Goal: Ask a question: Seek information or help from site administrators or community

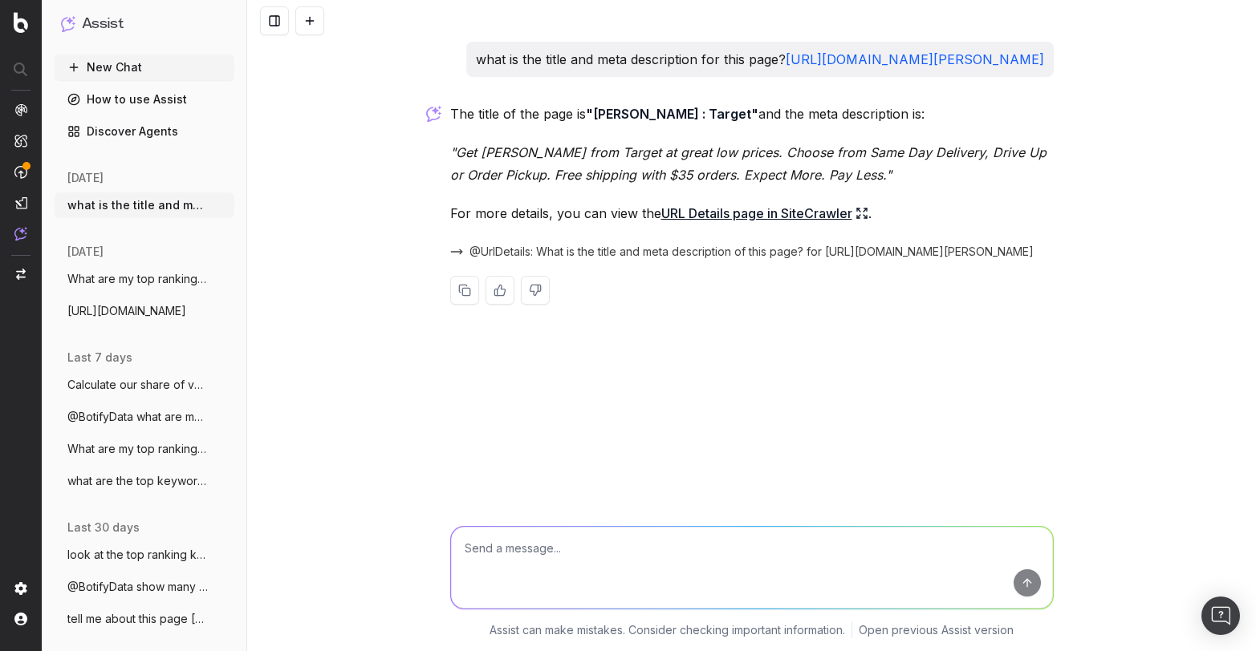
click at [173, 109] on link "How to use Assist" at bounding box center [145, 100] width 180 height 26
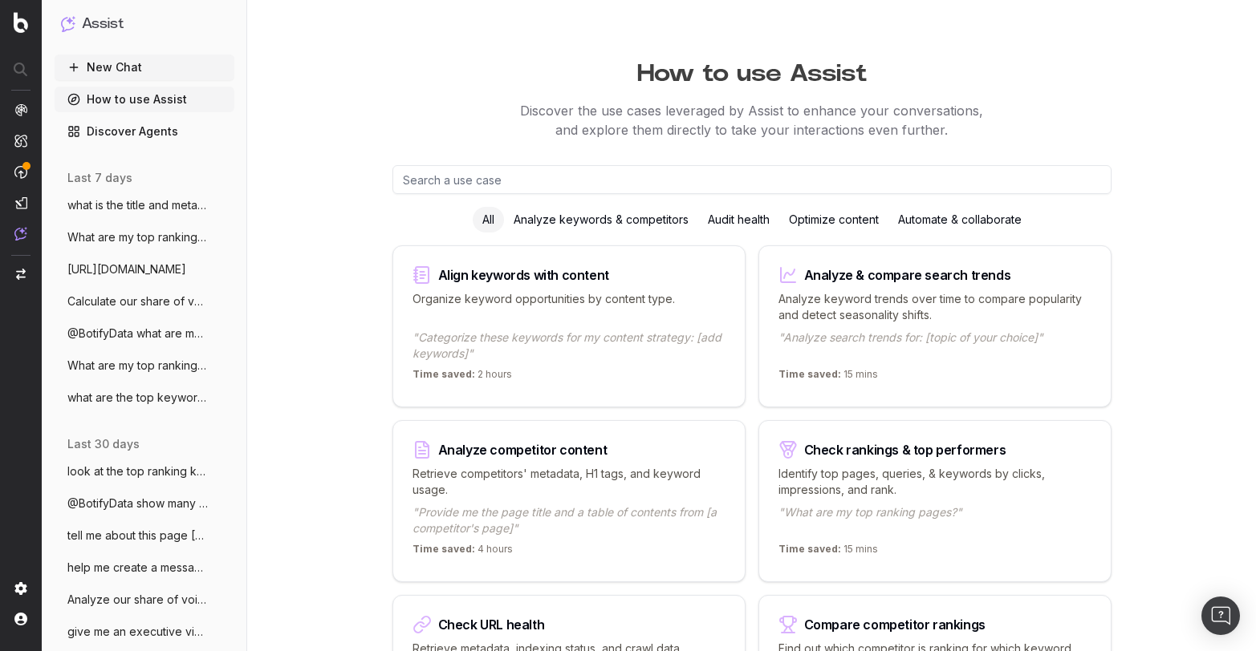
click at [147, 72] on button "New Chat" at bounding box center [145, 68] width 180 height 26
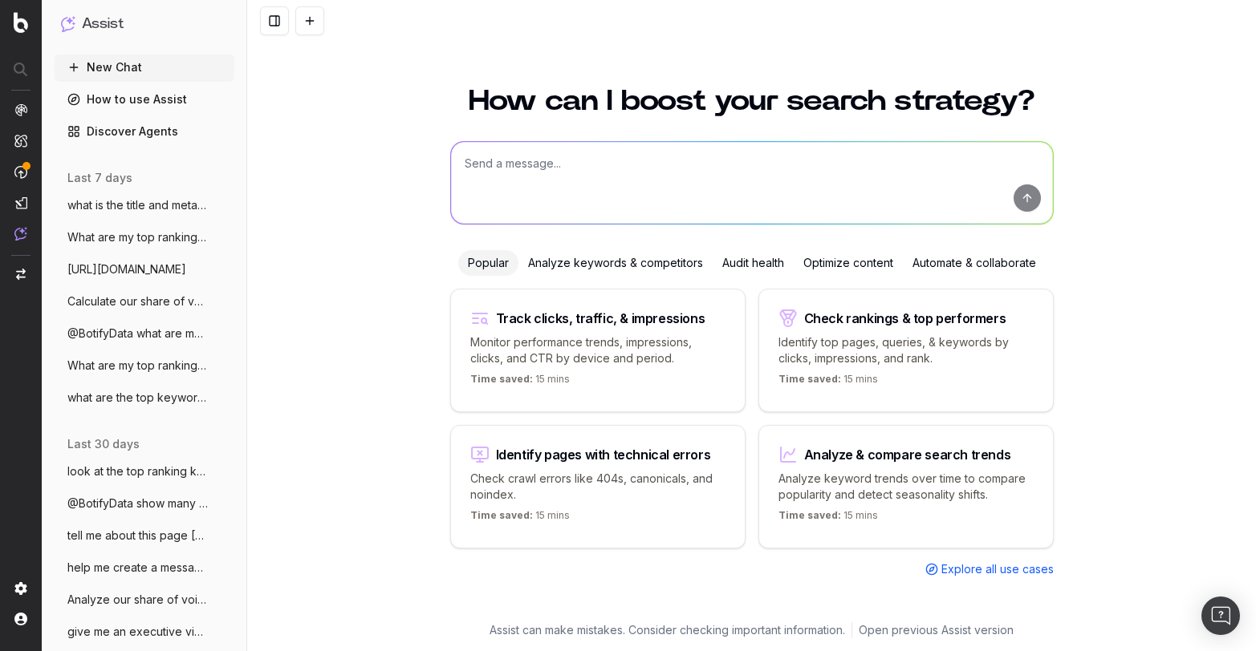
click at [517, 158] on textarea at bounding box center [752, 183] width 602 height 82
type textarea "what are the top [DATE] keywords?"
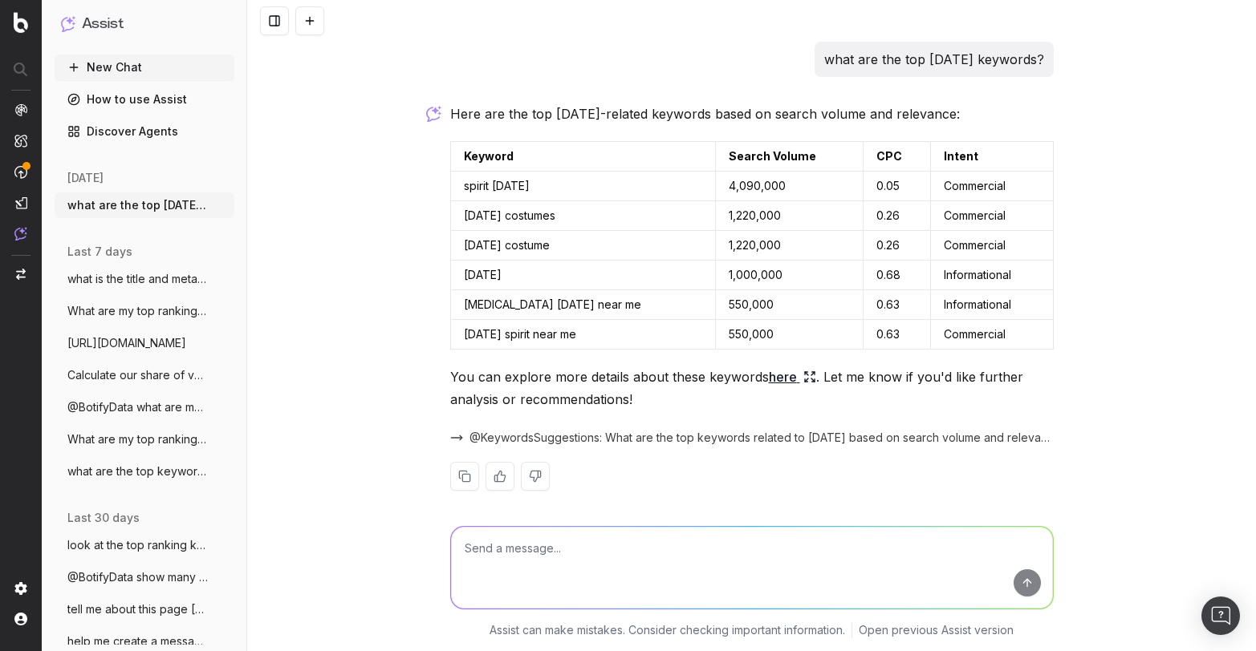
scroll to position [10, 0]
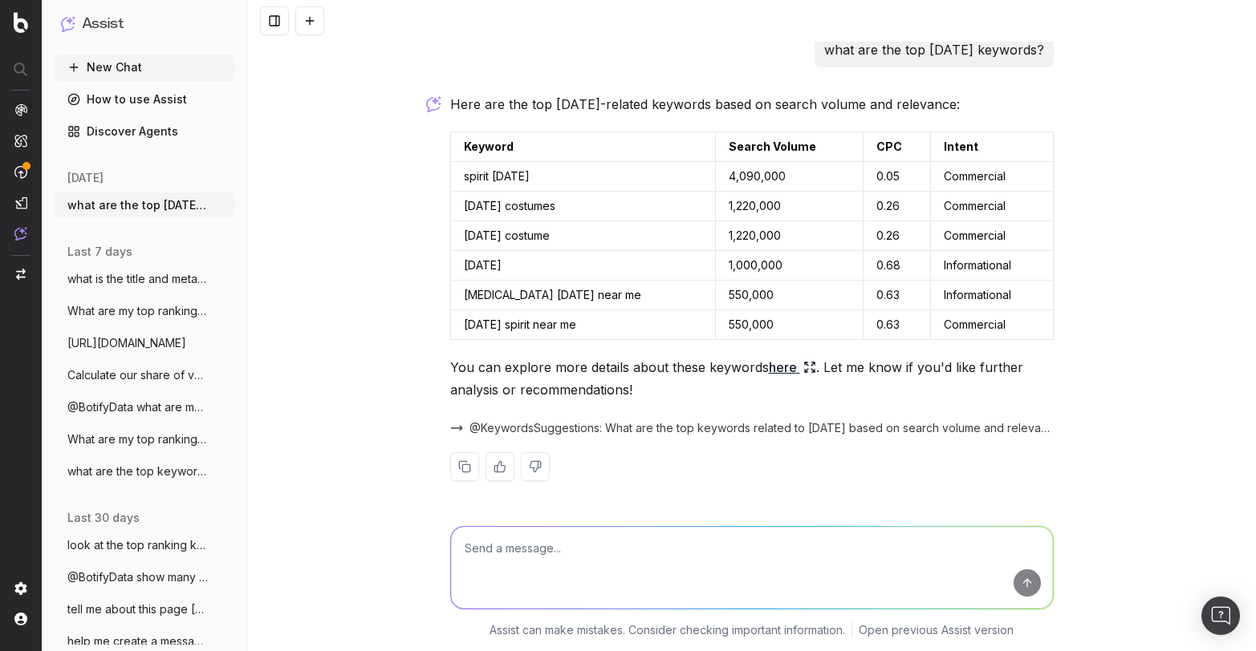
click at [781, 367] on link "here" at bounding box center [792, 367] width 47 height 22
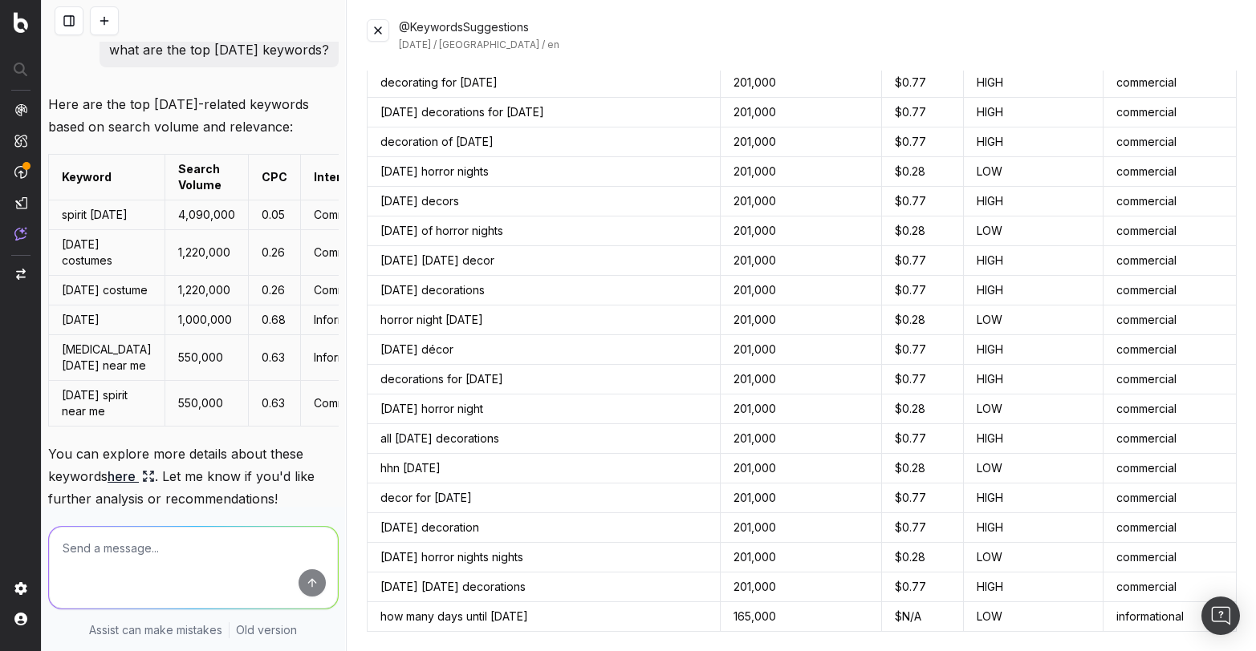
scroll to position [1914, 0]
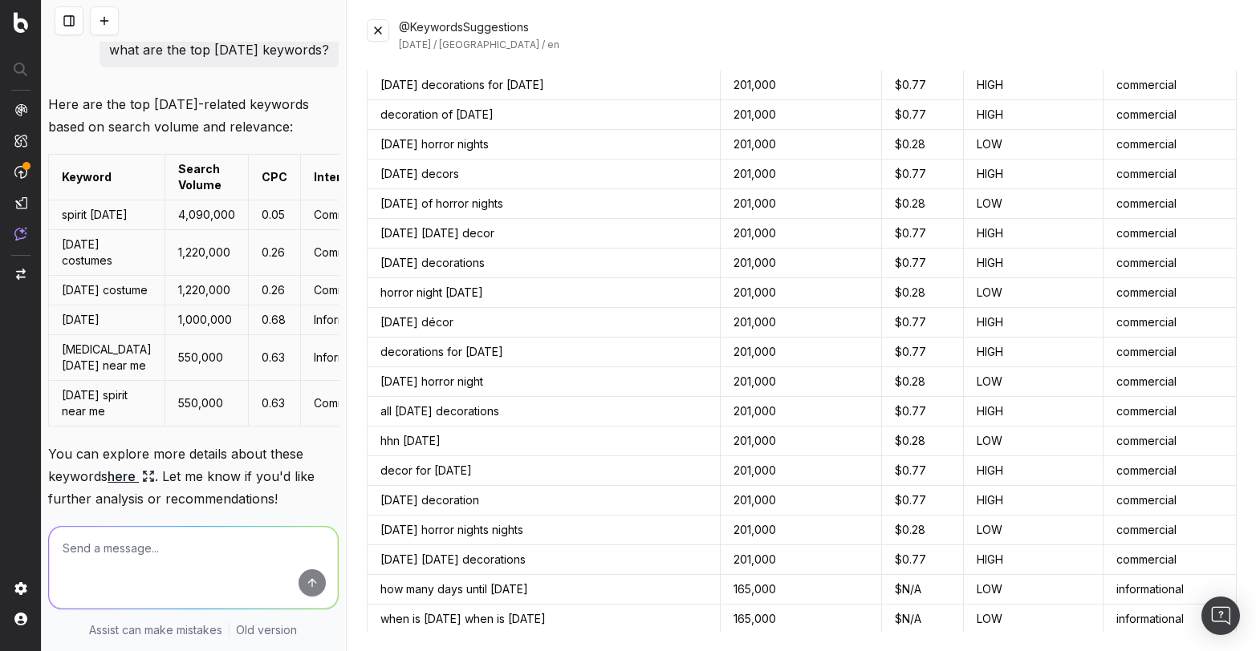
click at [181, 559] on textarea at bounding box center [193, 568] width 289 height 82
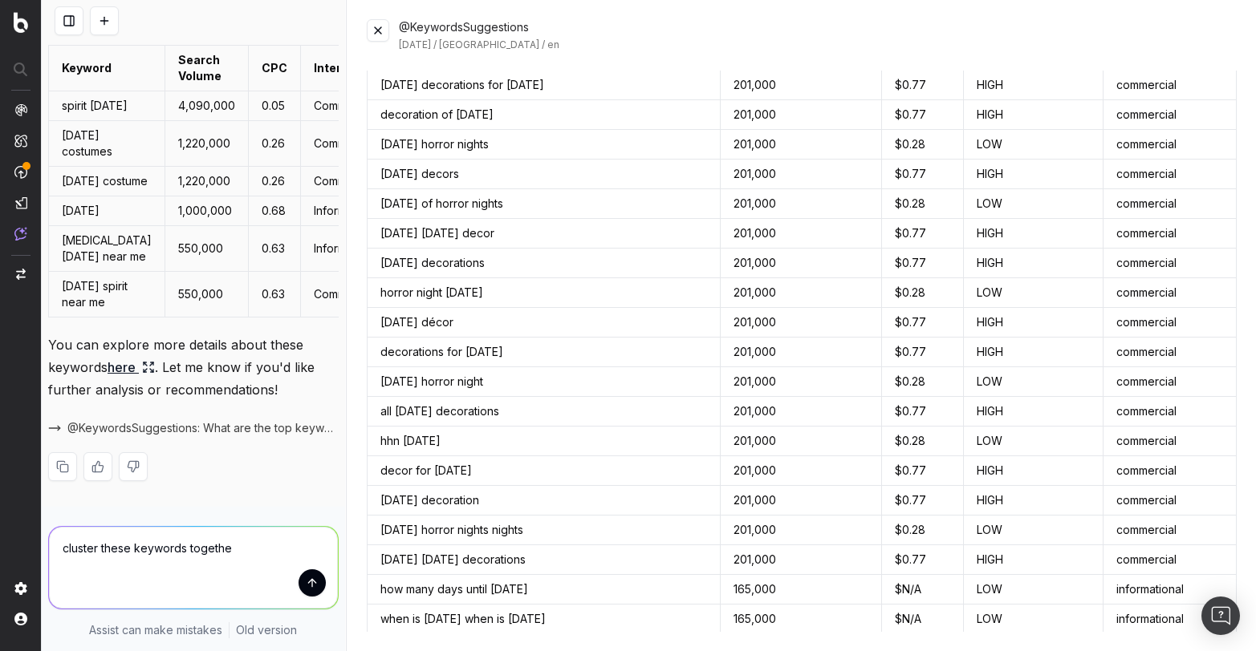
type textarea "cluster these keywords together"
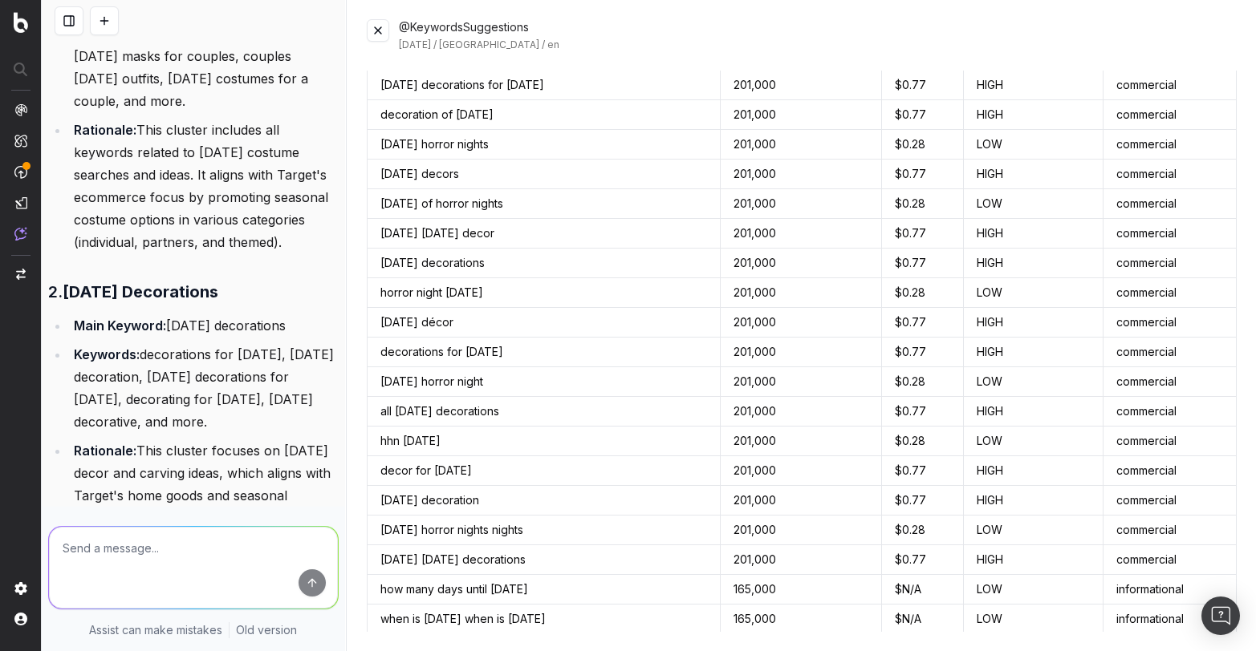
scroll to position [818, 0]
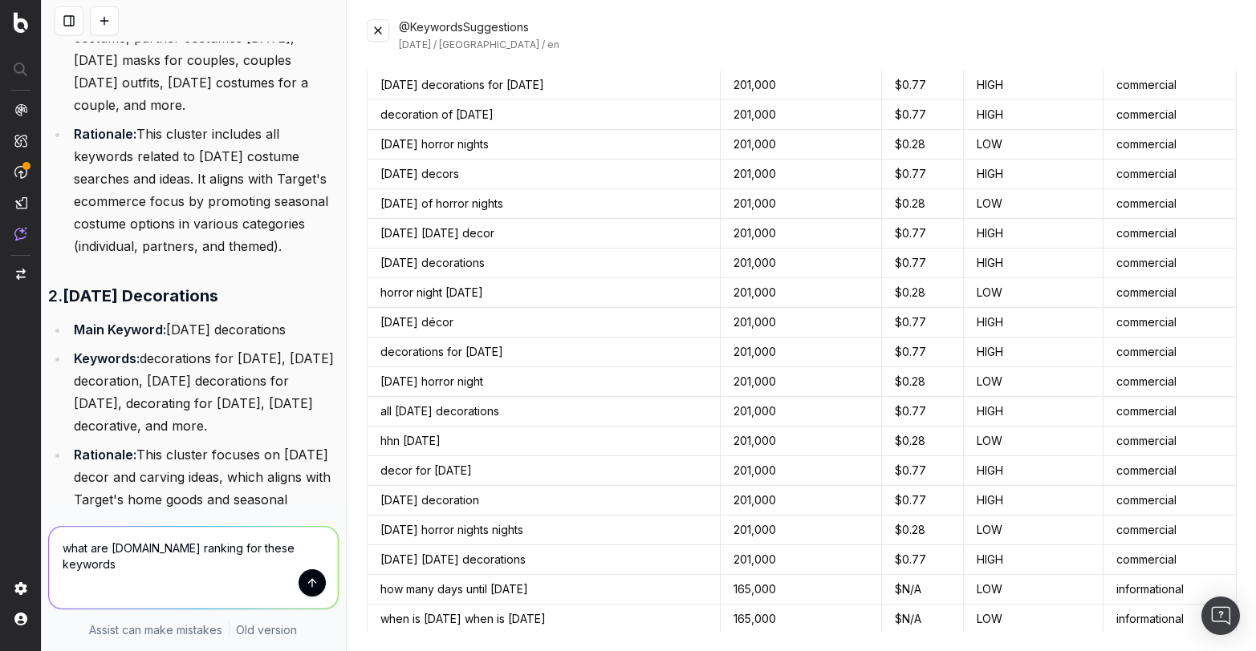
type textarea "what are [DOMAIN_NAME] ranking for these keywords?"
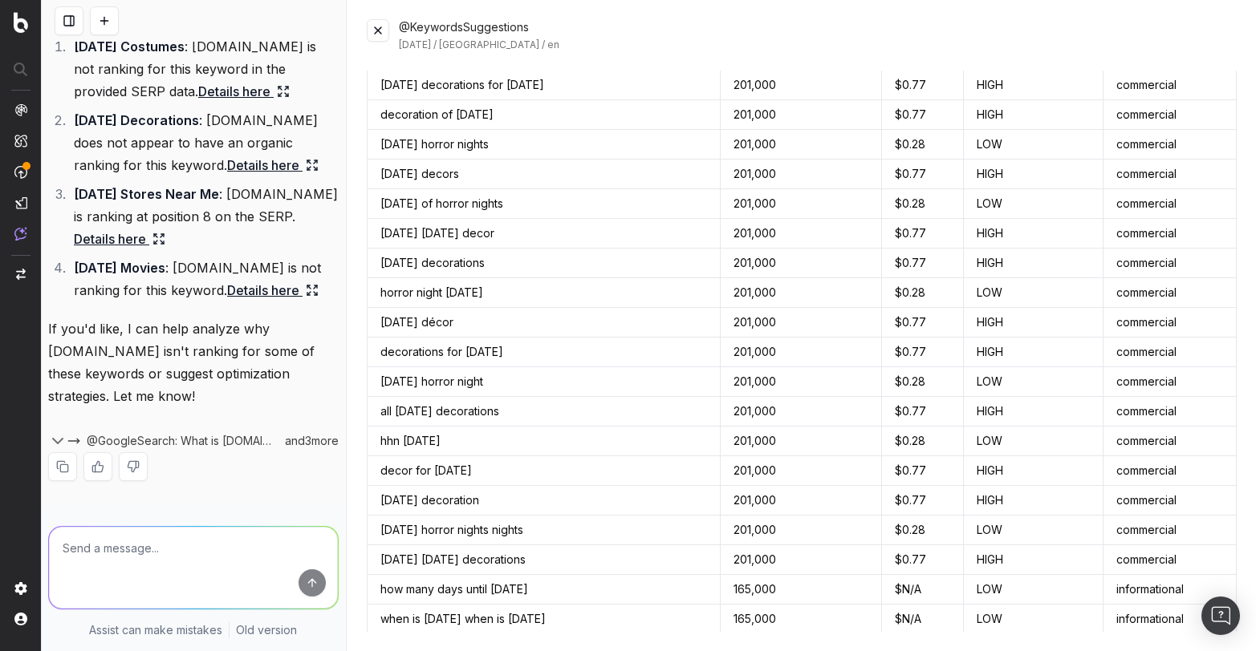
scroll to position [2238, 0]
click at [193, 545] on textarea at bounding box center [193, 568] width 289 height 82
paste textarea "[URL][DOMAIN_NAME][DATE]"
type textarea "what are the top keywords for over the last 10 days for this url https://www.ta…"
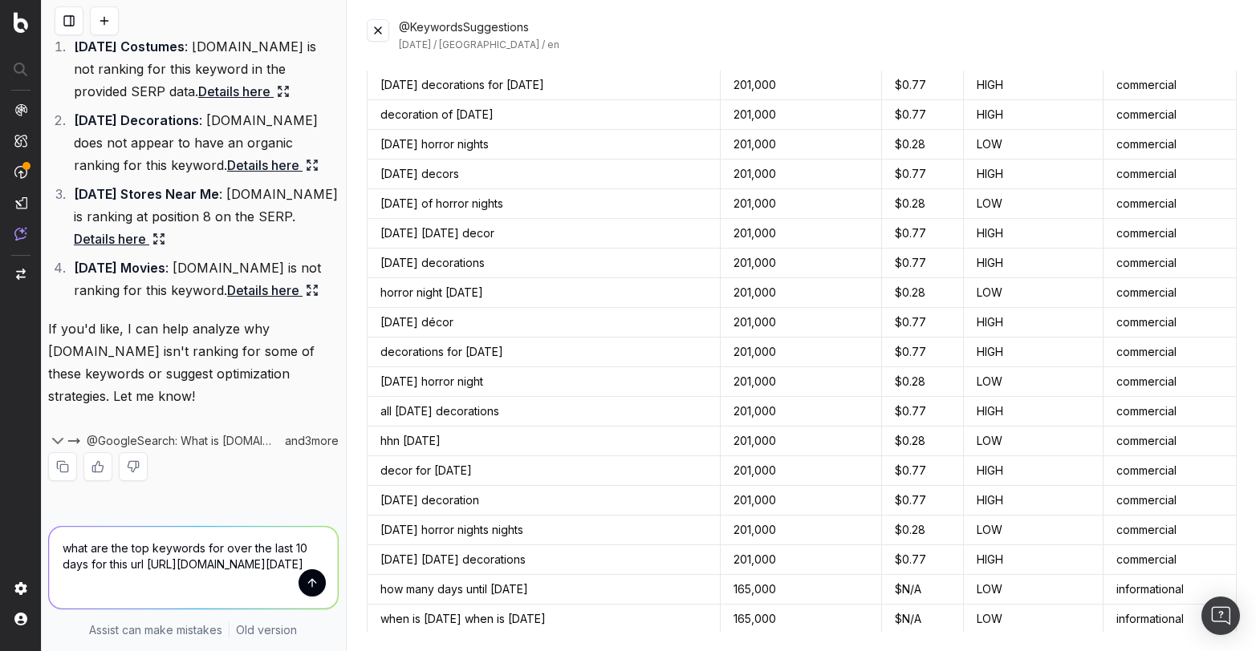
click at [307, 586] on button "submit" at bounding box center [311, 583] width 27 height 27
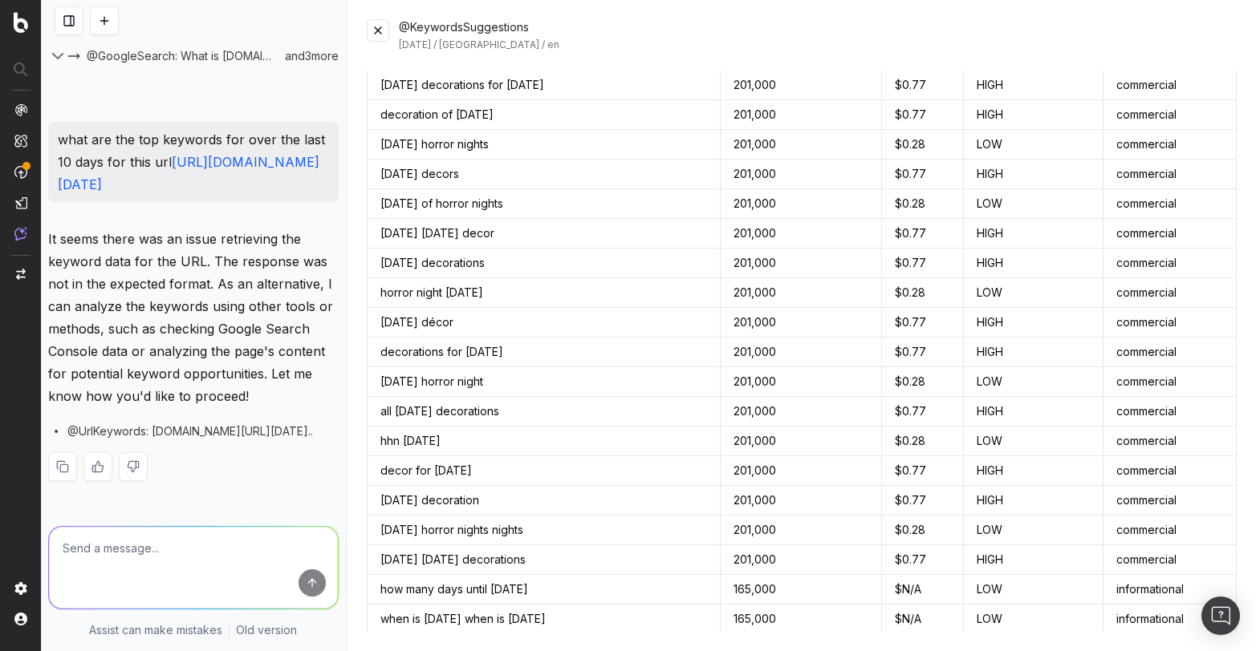
scroll to position [2699, 0]
click at [201, 551] on textarea at bounding box center [193, 568] width 289 height 82
type textarea "use google search console data"
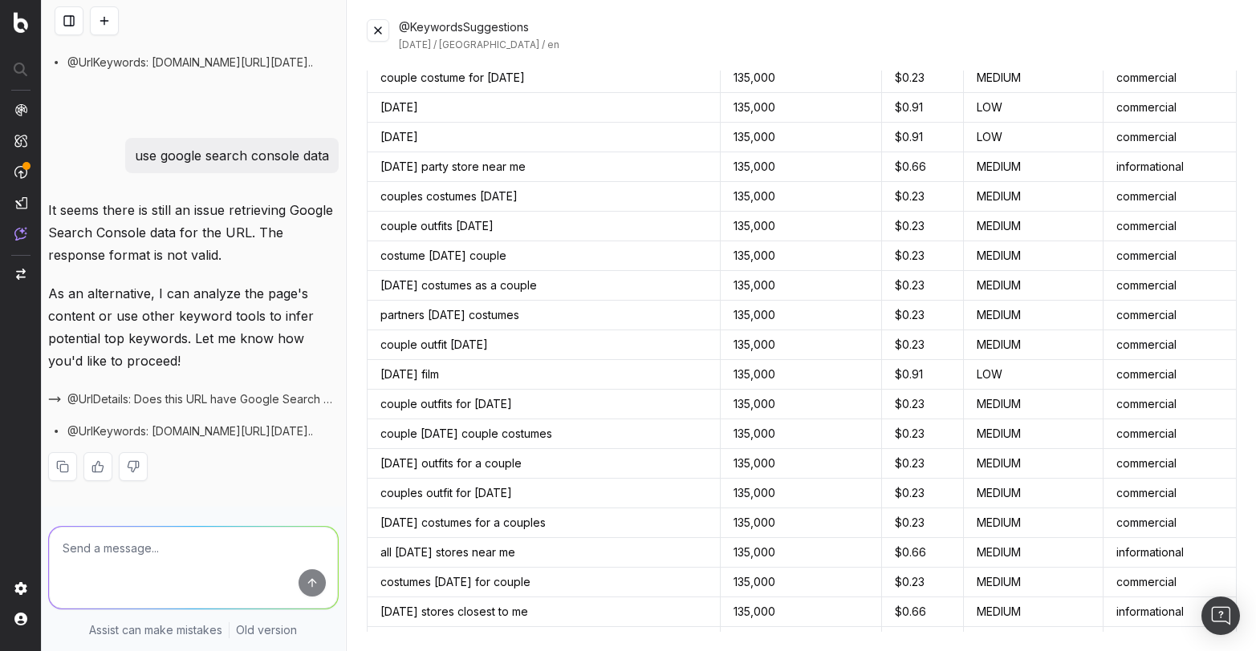
scroll to position [3390, 0]
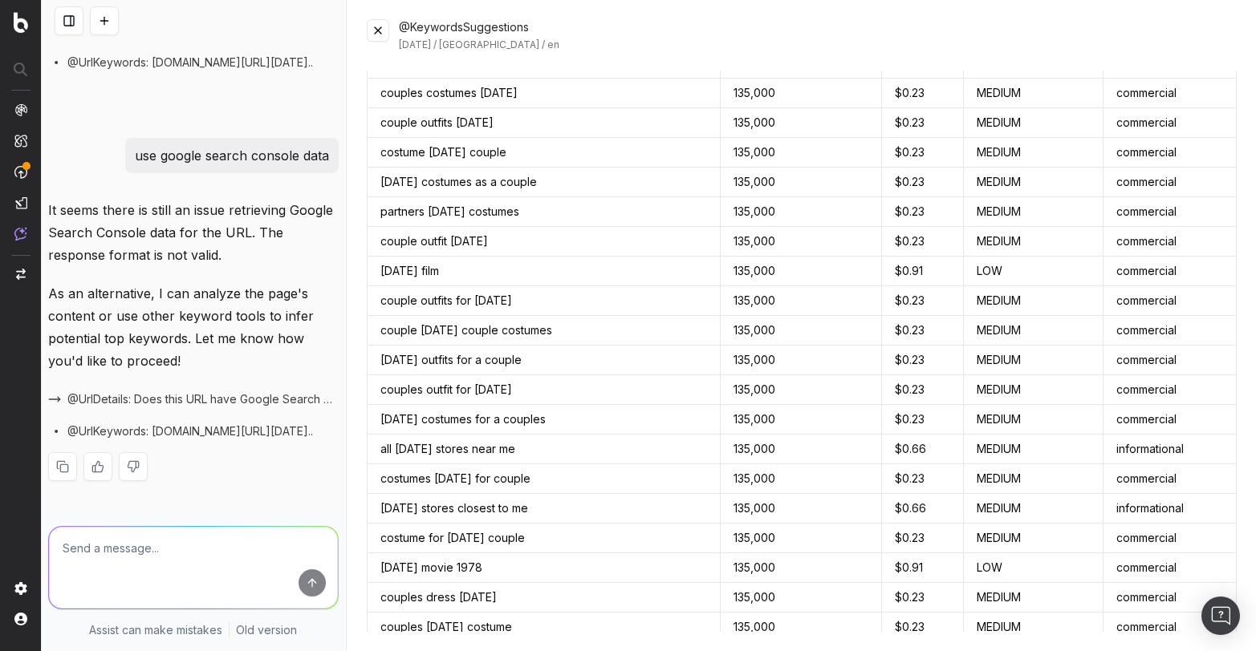
click at [241, 578] on textarea at bounding box center [193, 568] width 289 height 82
type textarea "go ahead"
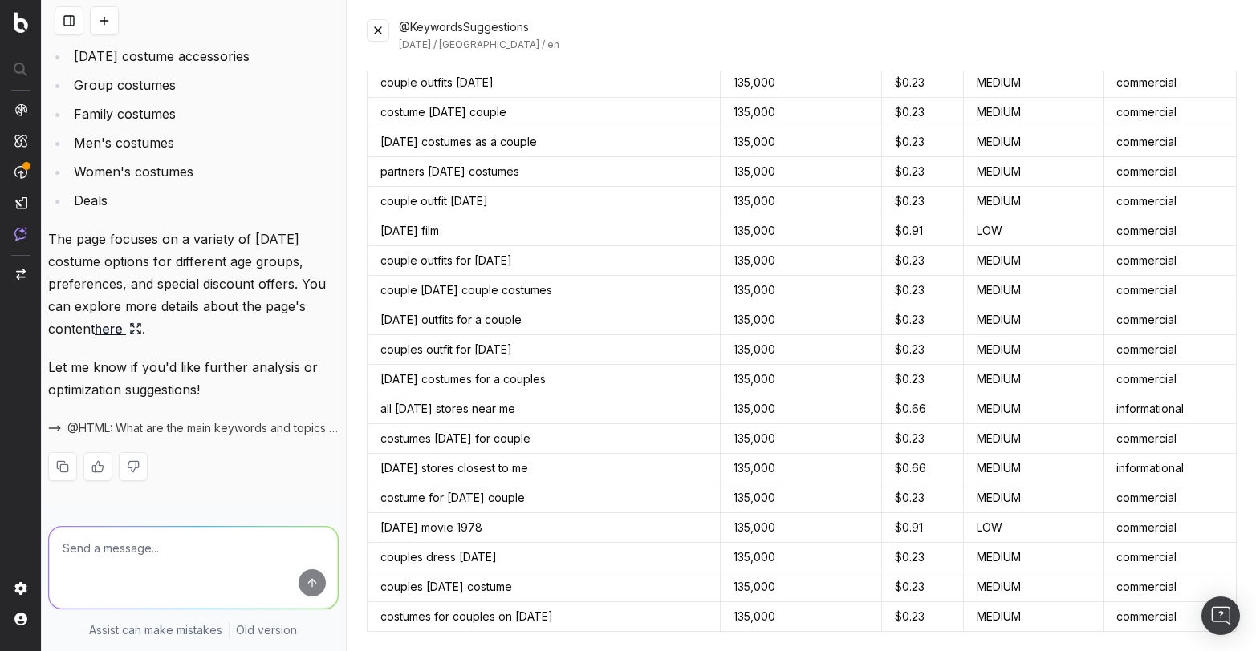
scroll to position [3912, 0]
click at [189, 434] on span "@HTML: What are the main keywords and topics mentioned on this page? for [URL][…" at bounding box center [202, 428] width 271 height 16
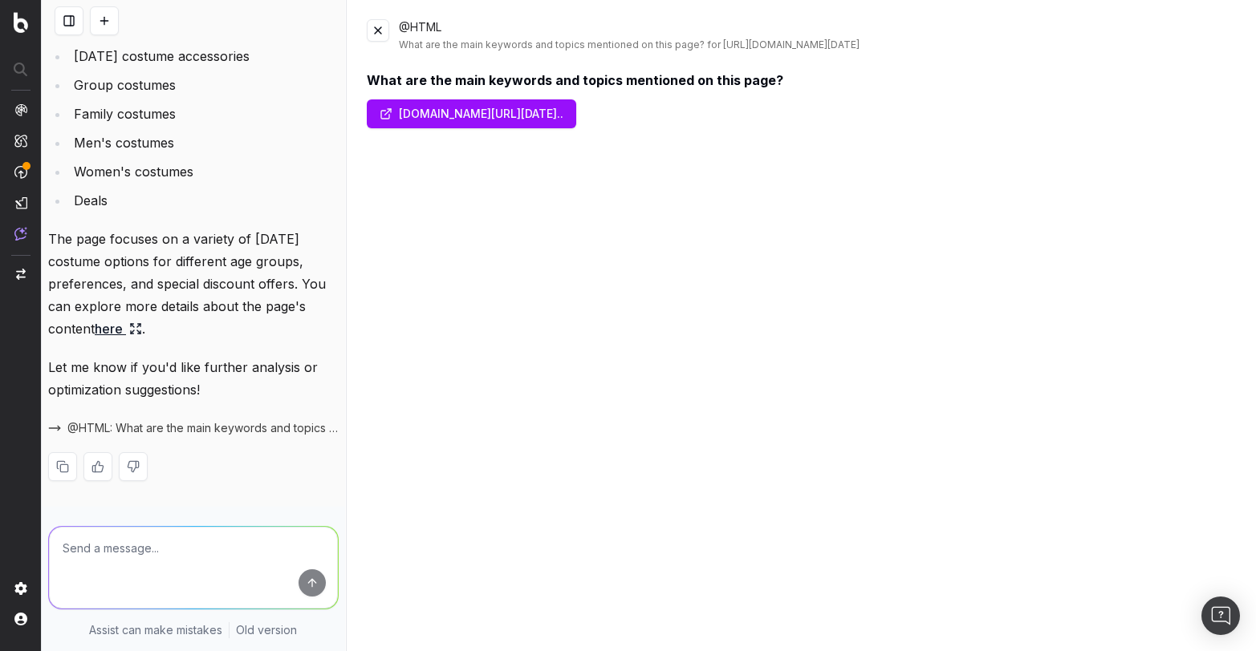
click at [461, 118] on link "www.target.com/c/all-halloween-costumes-holiday-sh..." at bounding box center [471, 113] width 209 height 29
click at [190, 550] on textarea at bounding box center [193, 568] width 289 height 82
type textarea "f"
type textarea "give me further analysis"
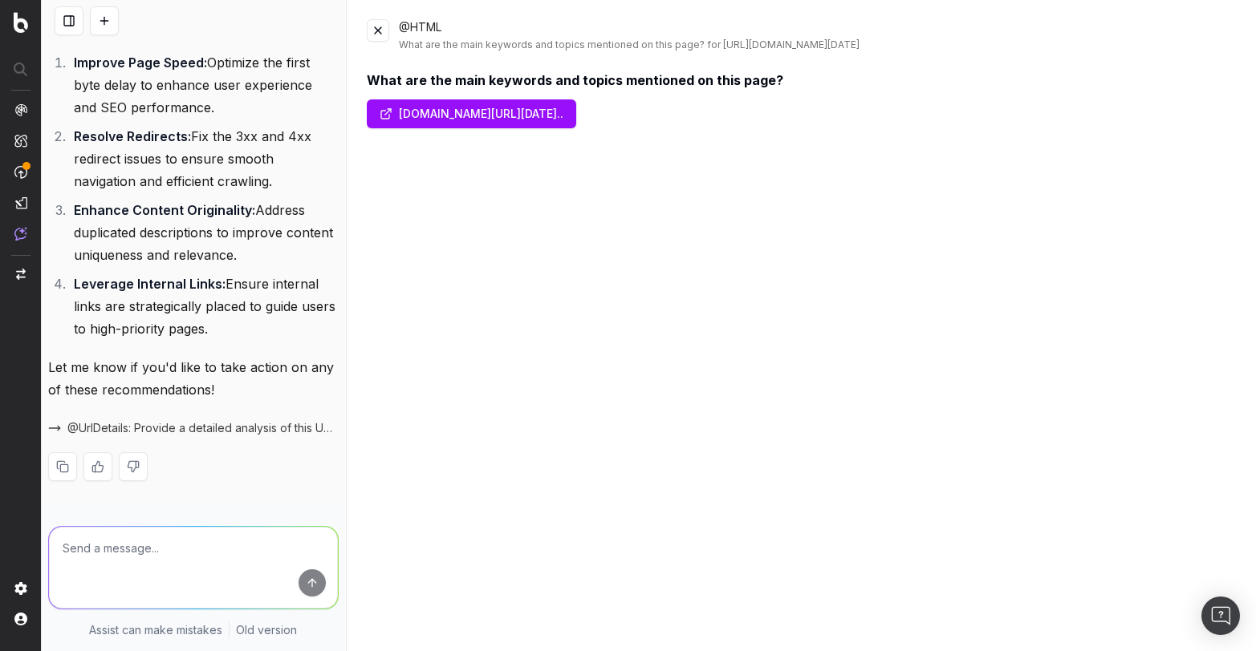
scroll to position [5709, 0]
click at [193, 567] on textarea at bounding box center [193, 568] width 289 height 82
type textarea "resolve redirects"
click at [306, 582] on button "submit" at bounding box center [311, 583] width 27 height 27
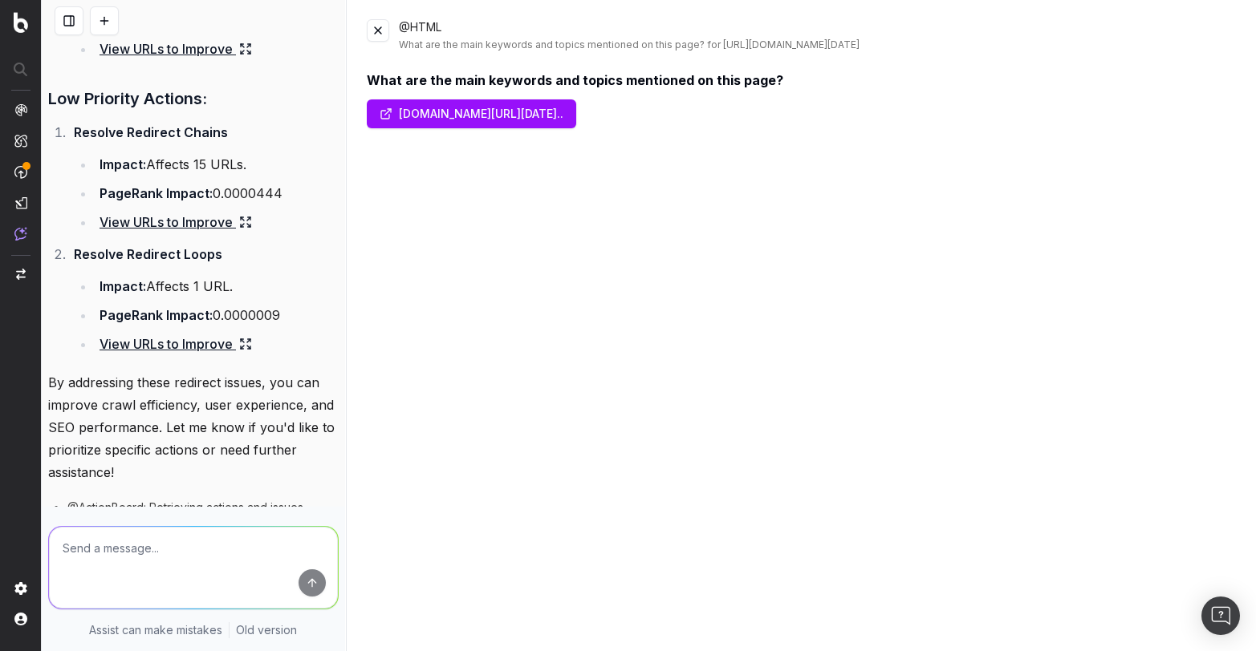
scroll to position [7225, 0]
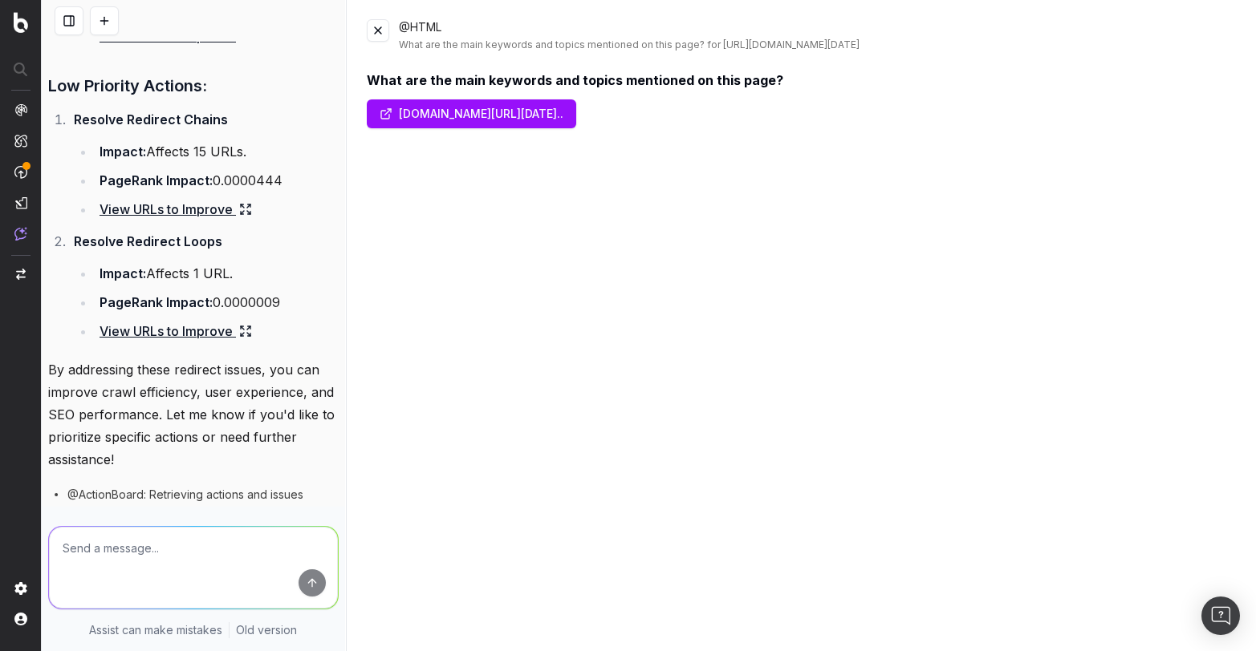
click at [193, 221] on link "View URLs to Improve" at bounding box center [175, 209] width 152 height 22
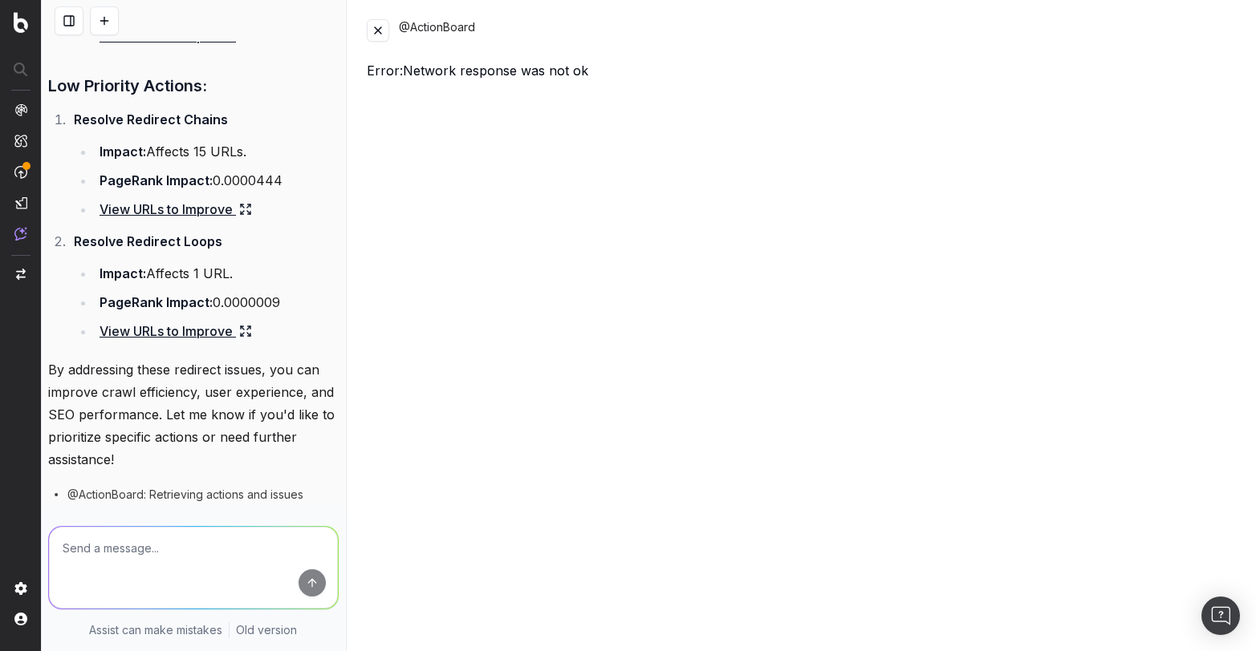
click at [228, 538] on textarea at bounding box center [193, 568] width 289 height 82
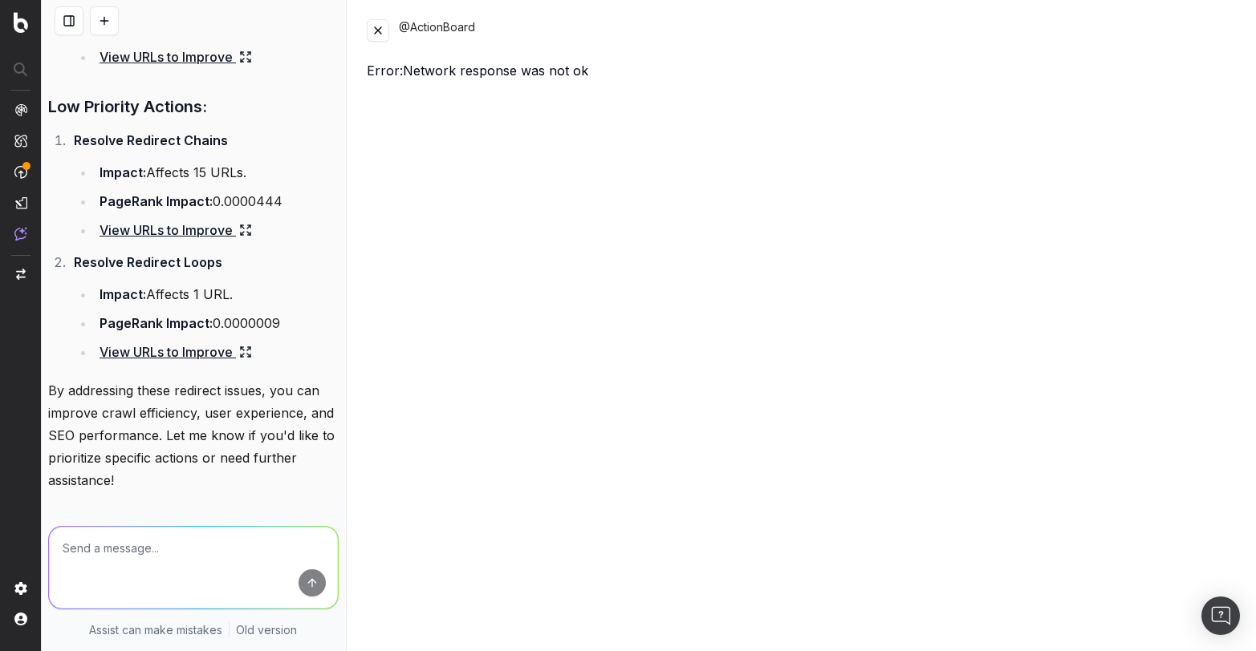
scroll to position [7161, 0]
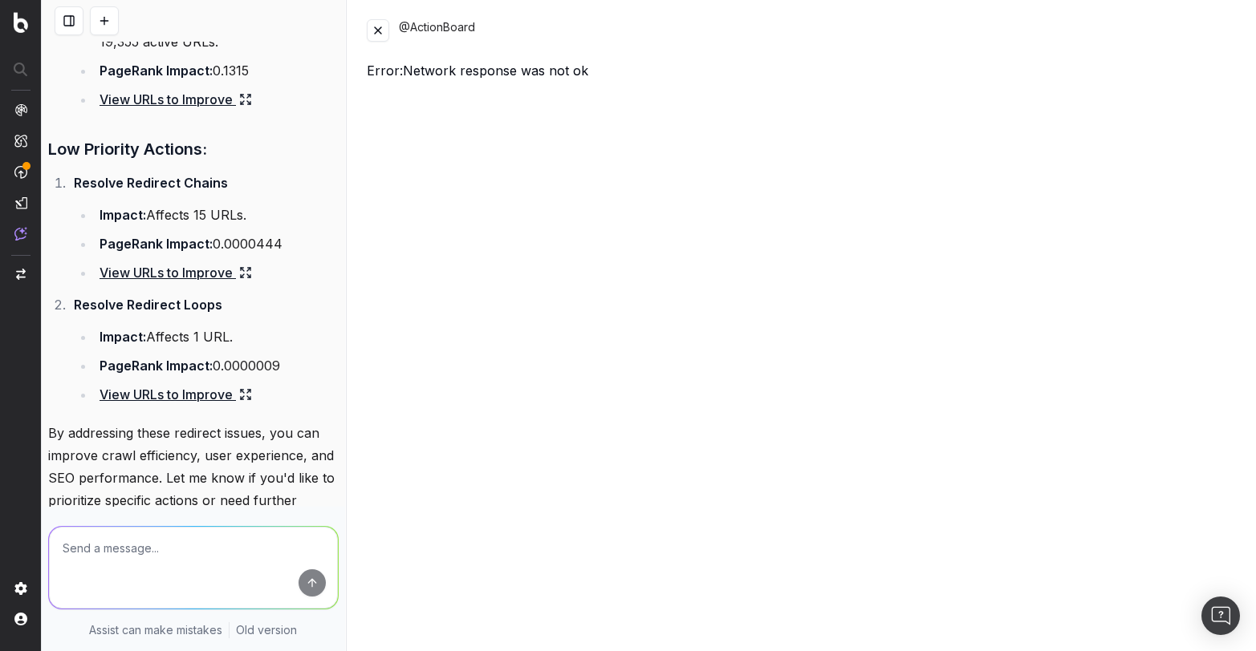
click at [188, 284] on link "View URLs to Improve" at bounding box center [175, 273] width 152 height 22
click at [246, 279] on icon at bounding box center [245, 272] width 13 height 13
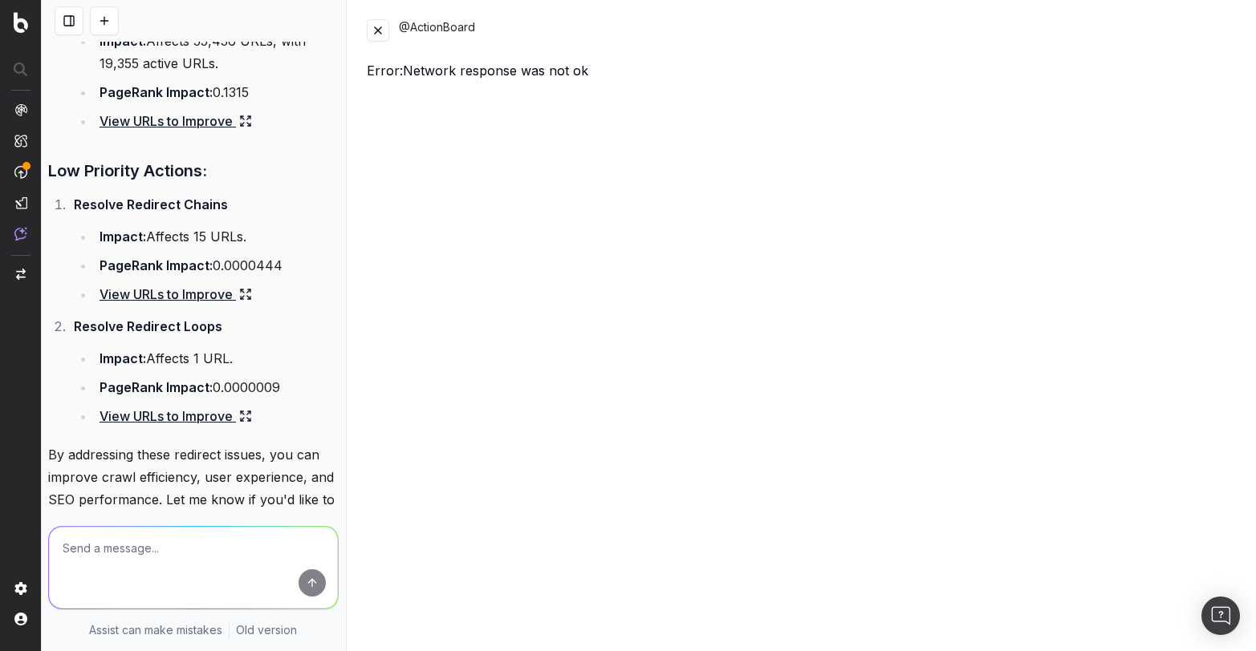
scroll to position [7127, 0]
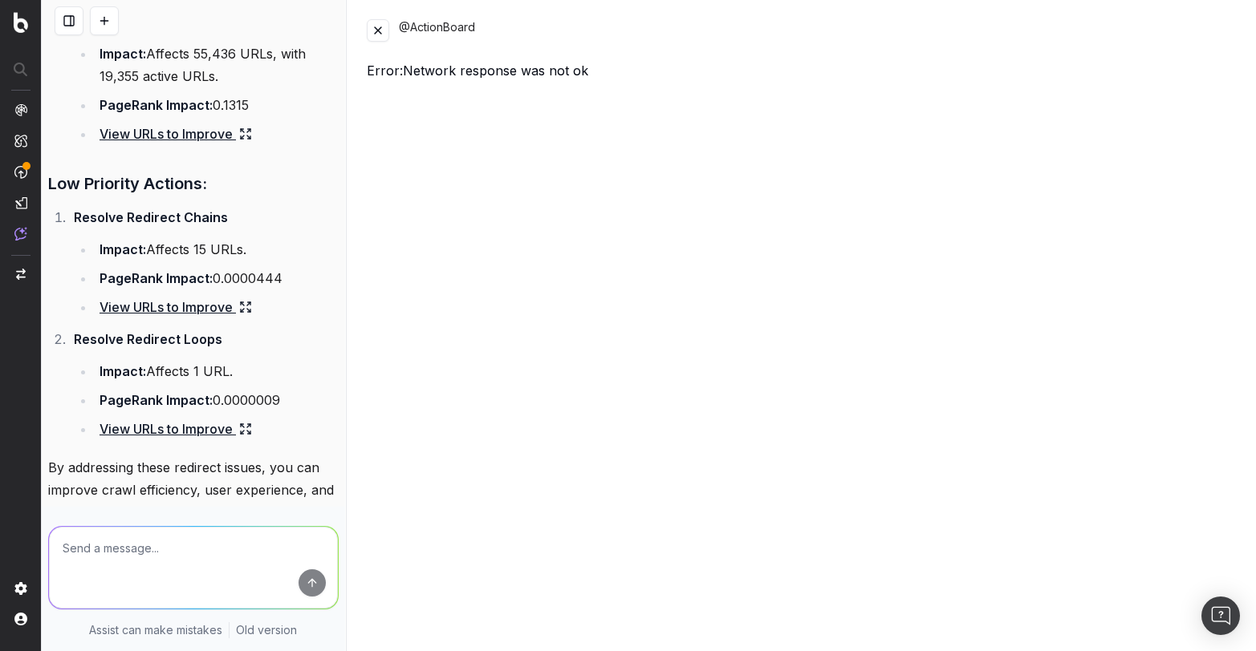
click at [208, 145] on link "View URLs to Improve" at bounding box center [175, 134] width 152 height 22
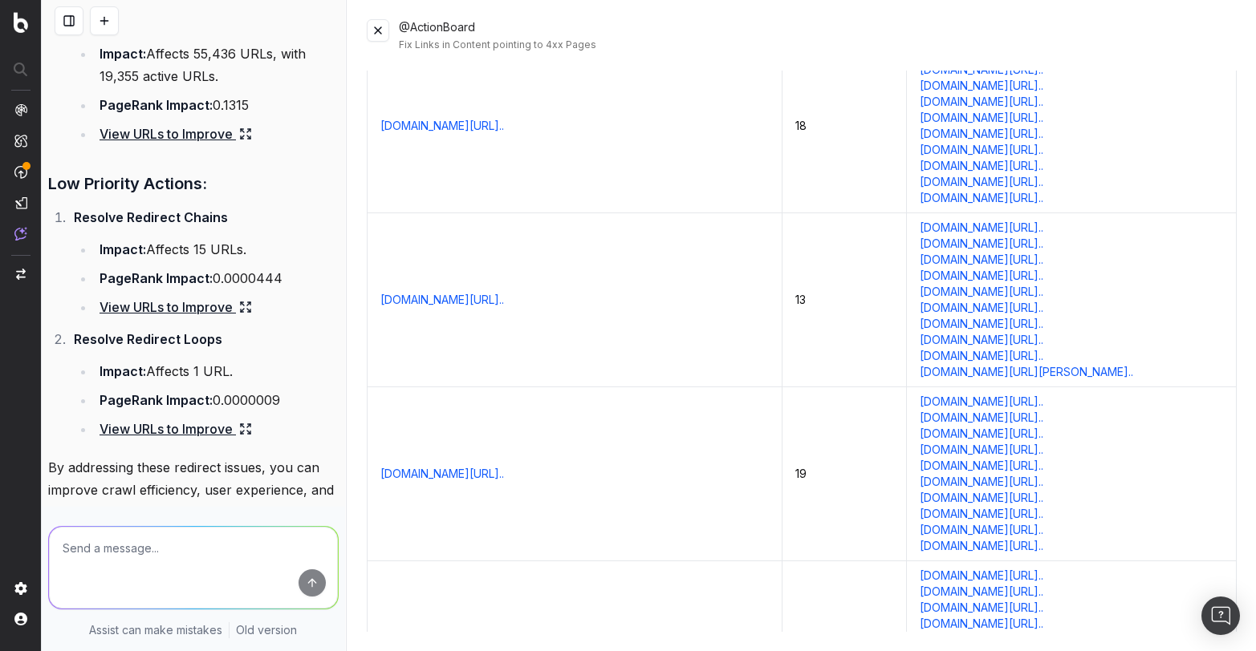
scroll to position [601, 0]
click at [919, 235] on link "www.target.com/c/cold-brew-coffee-beverages-grocery/milk/-/N..." at bounding box center [981, 227] width 124 height 16
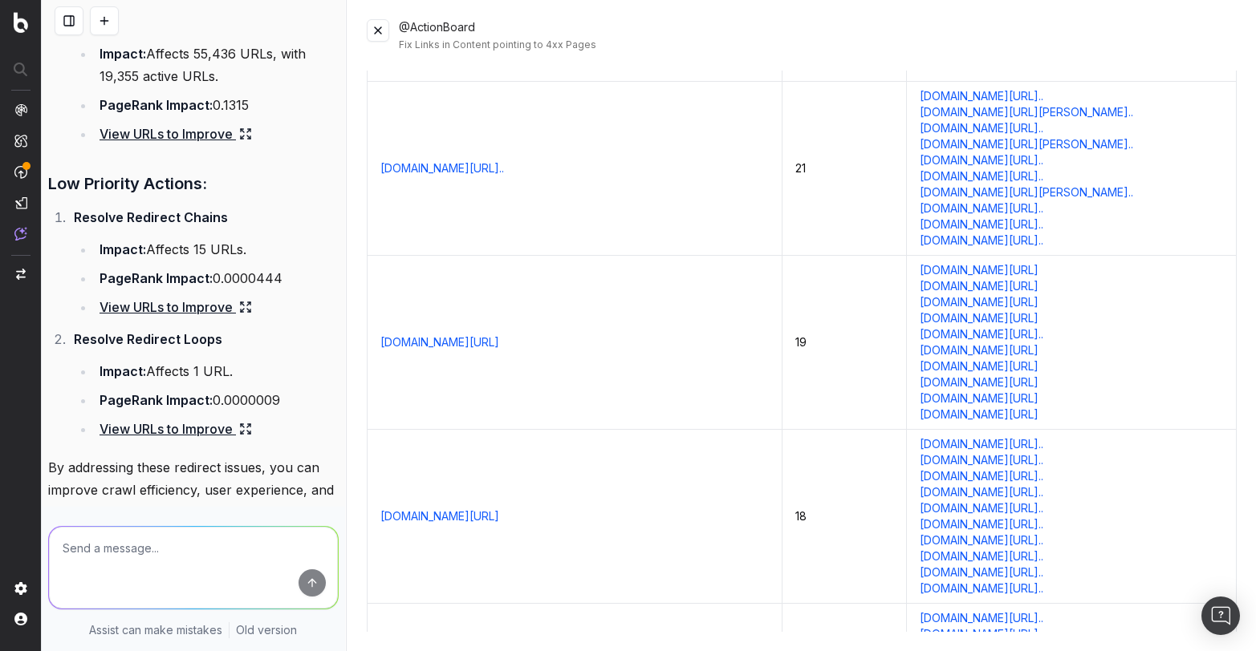
scroll to position [0, 90]
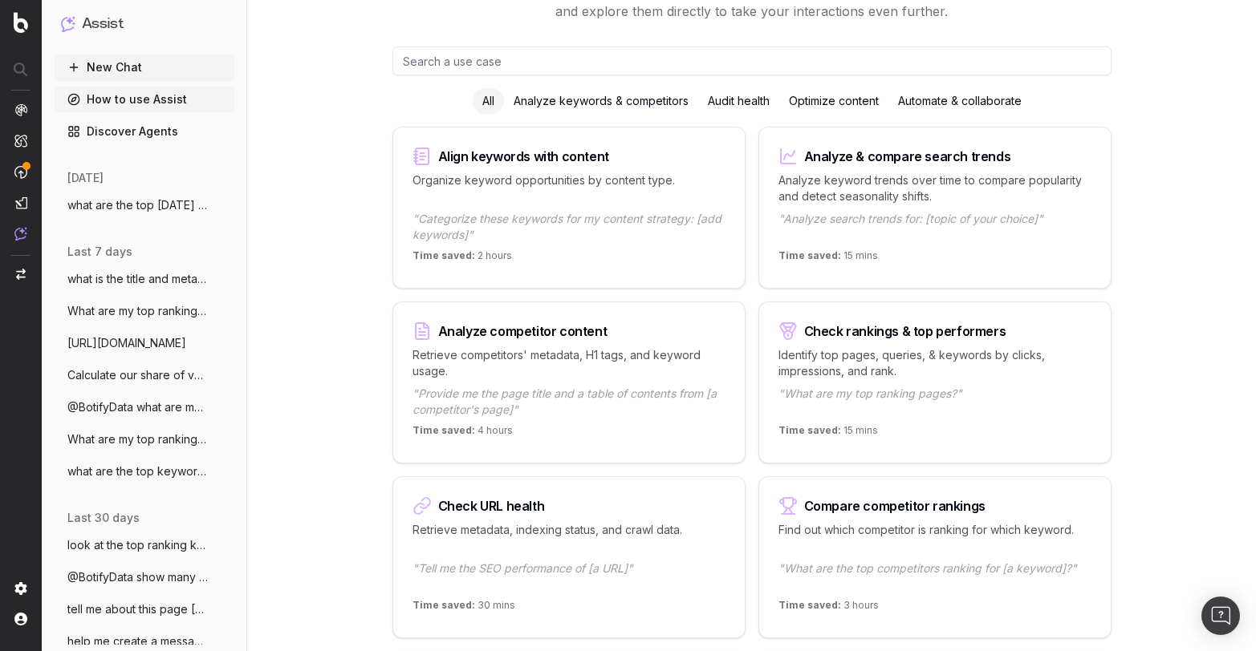
scroll to position [128, 0]
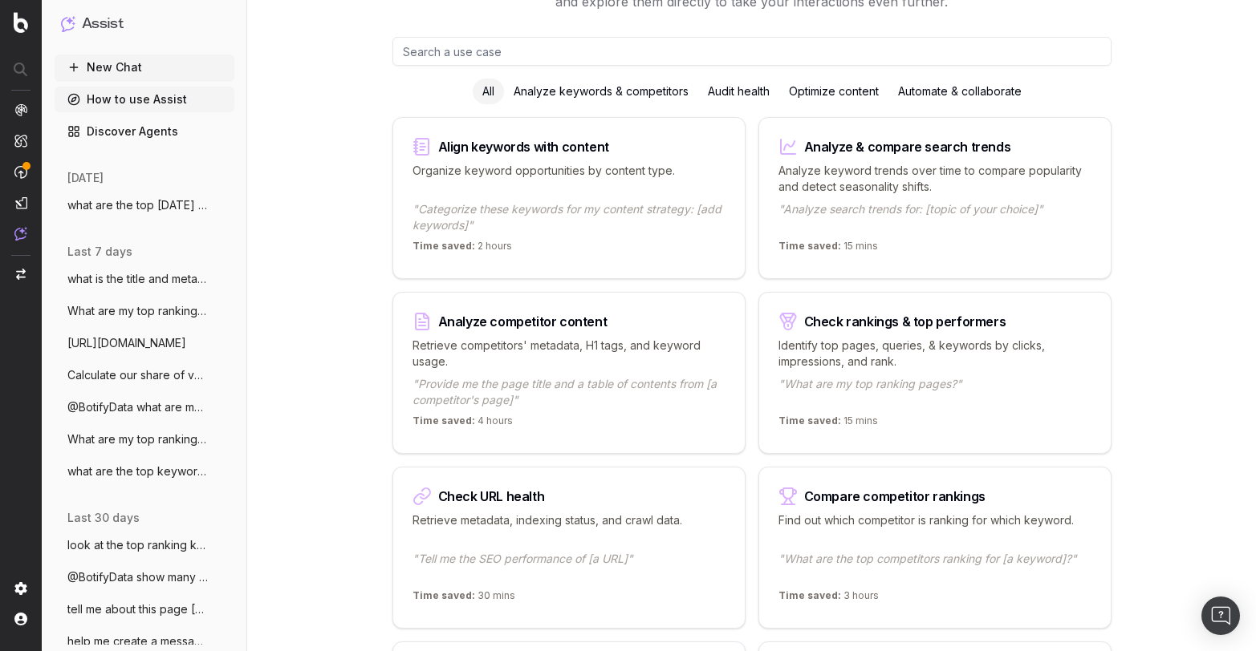
click at [140, 201] on span "what are the top [DATE] keywords?" at bounding box center [137, 205] width 141 height 16
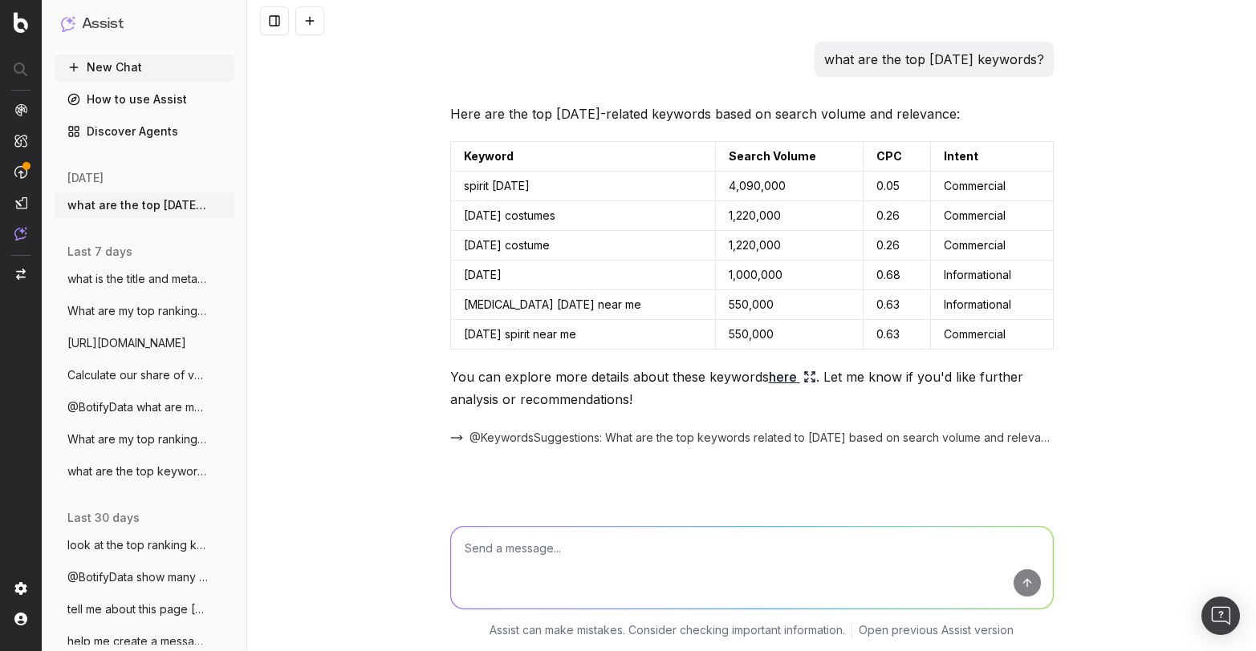
scroll to position [5424, 0]
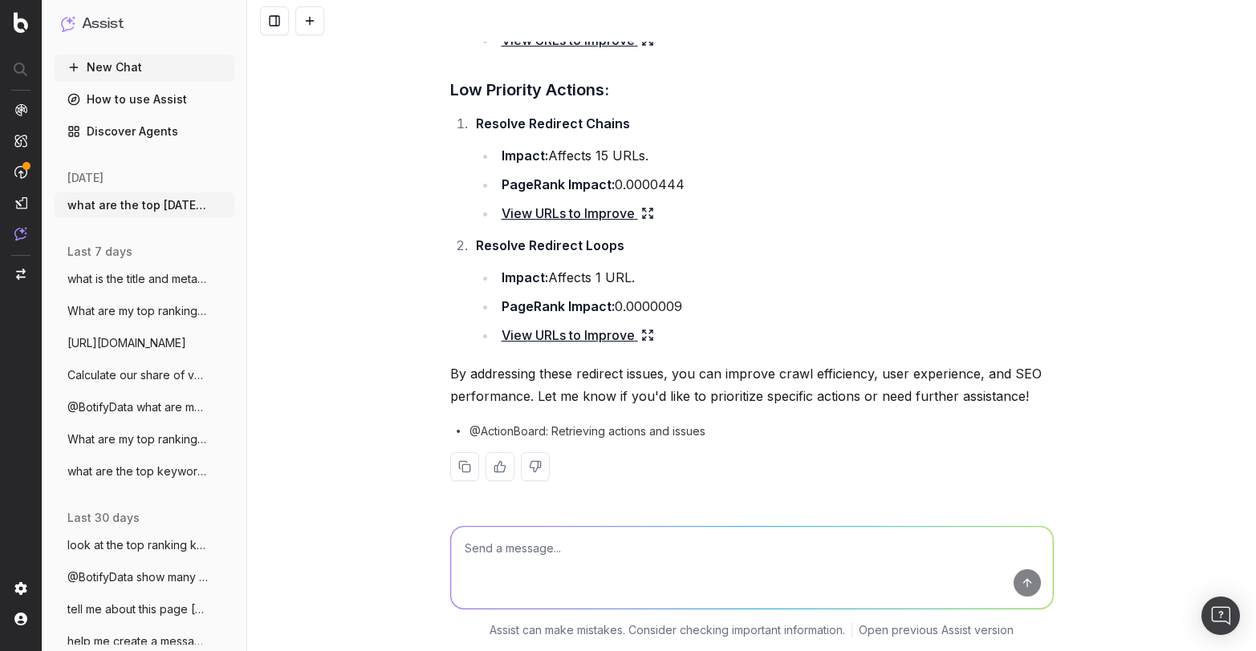
click at [947, 627] on link "Open previous Assist version" at bounding box center [935, 631] width 155 height 16
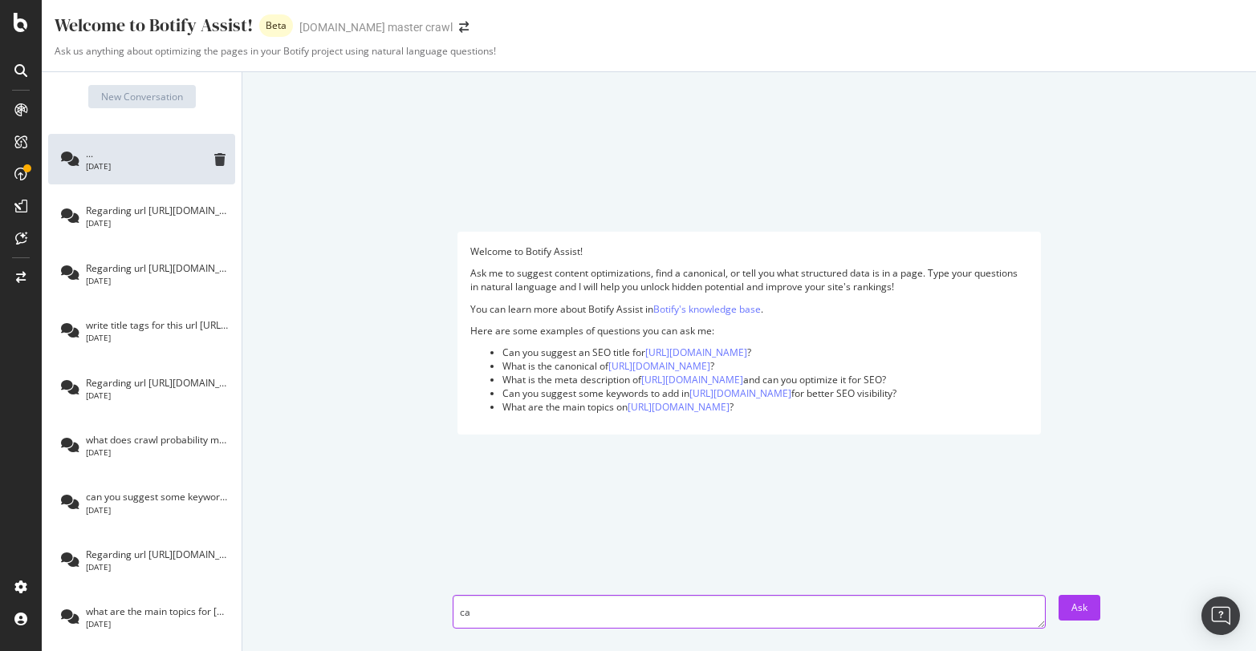
type textarea "c"
type textarea "w"
paste textarea "https://www.target.com/c/all-halloween-costumes-holiday-shop/-/N-o28j6"
type textarea "what are the main topics for https://www.target.com/c/all-halloween-costumes-ho…"
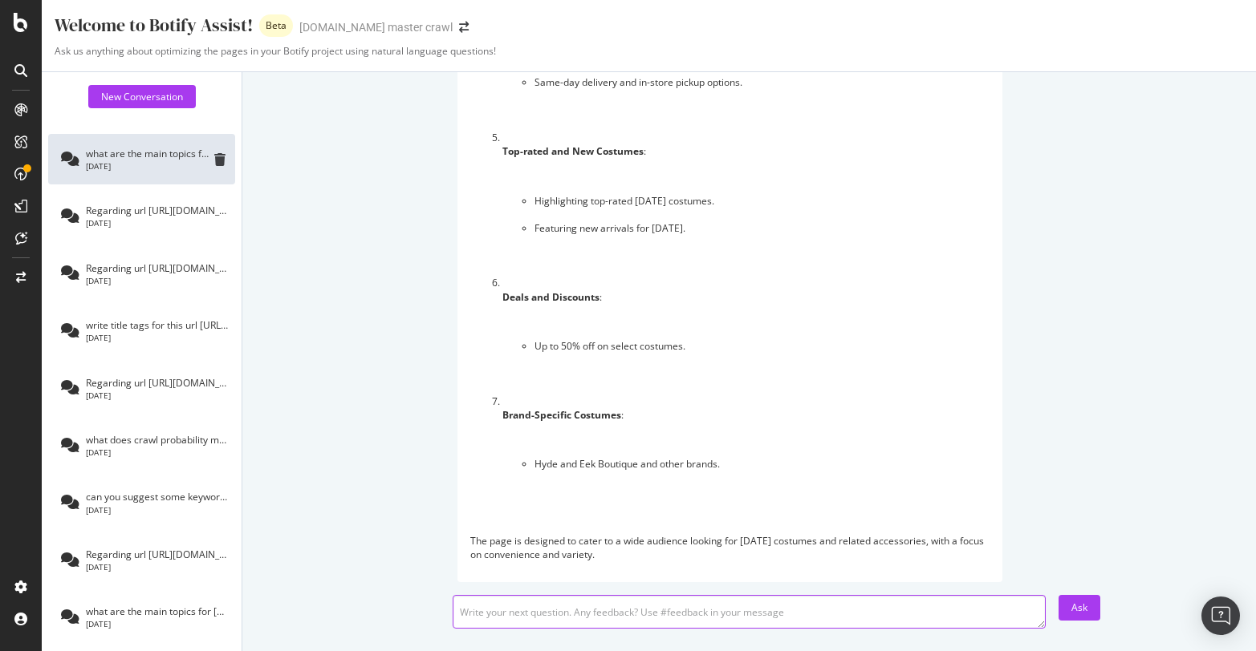
scroll to position [688, 0]
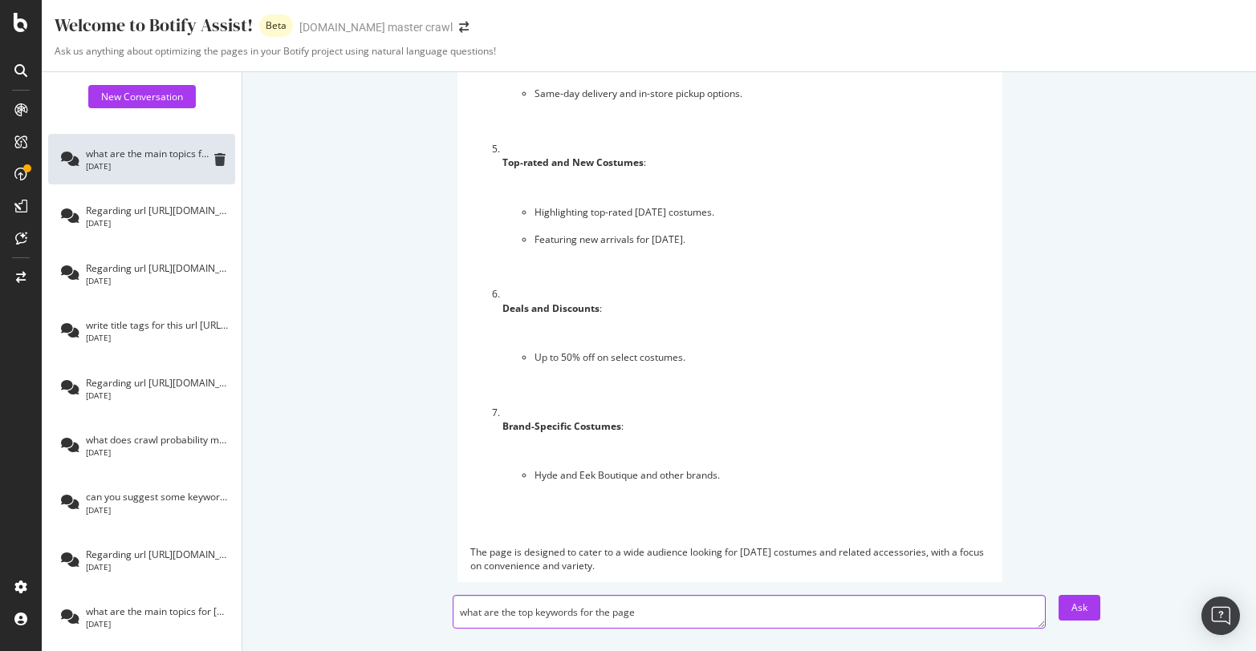
type textarea "what are the top keywords for the page?"
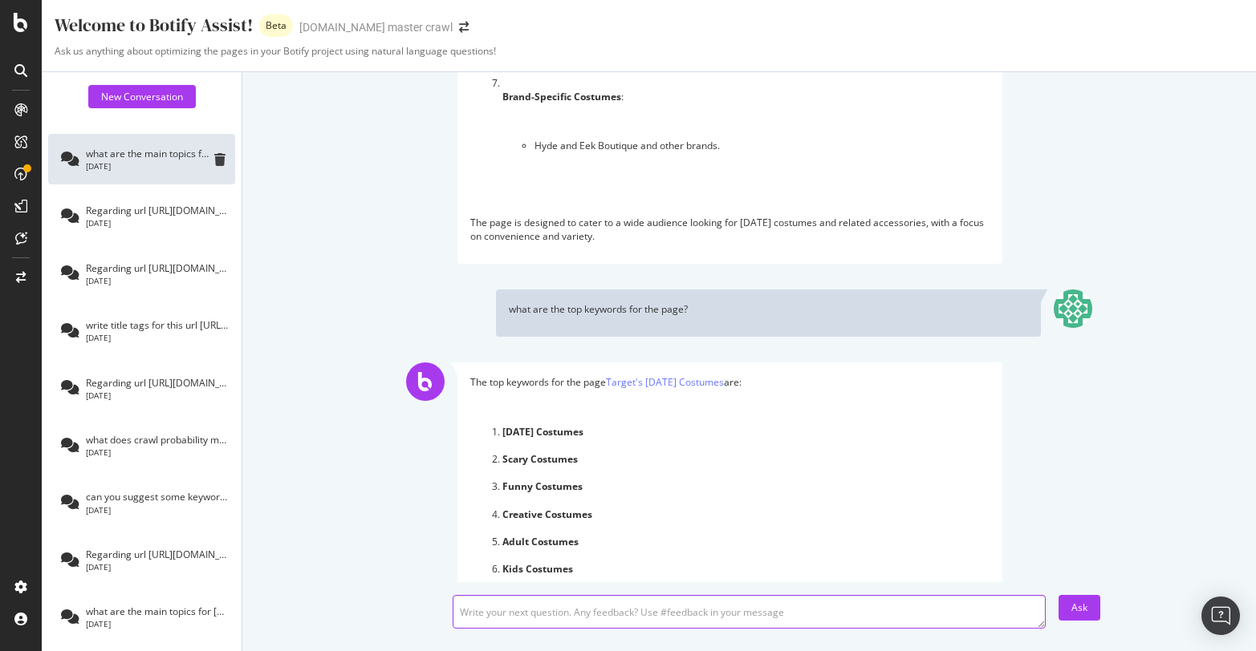
scroll to position [1022, 0]
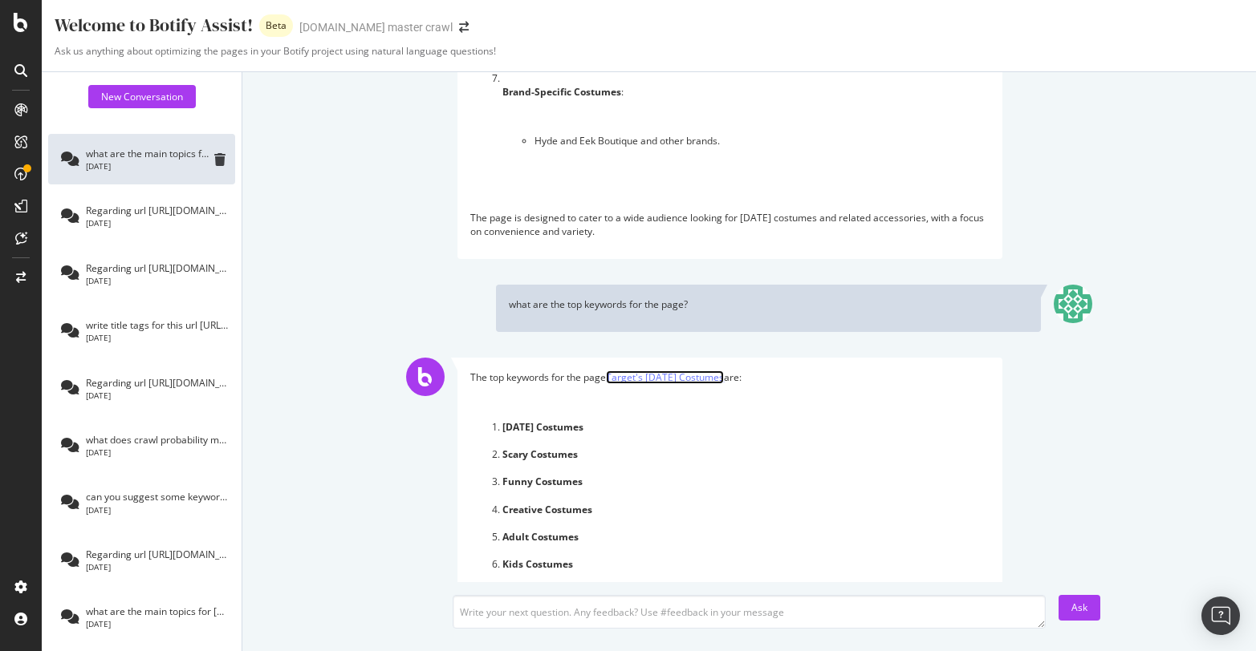
click at [708, 379] on link "Target's Halloween Costumes" at bounding box center [665, 378] width 118 height 14
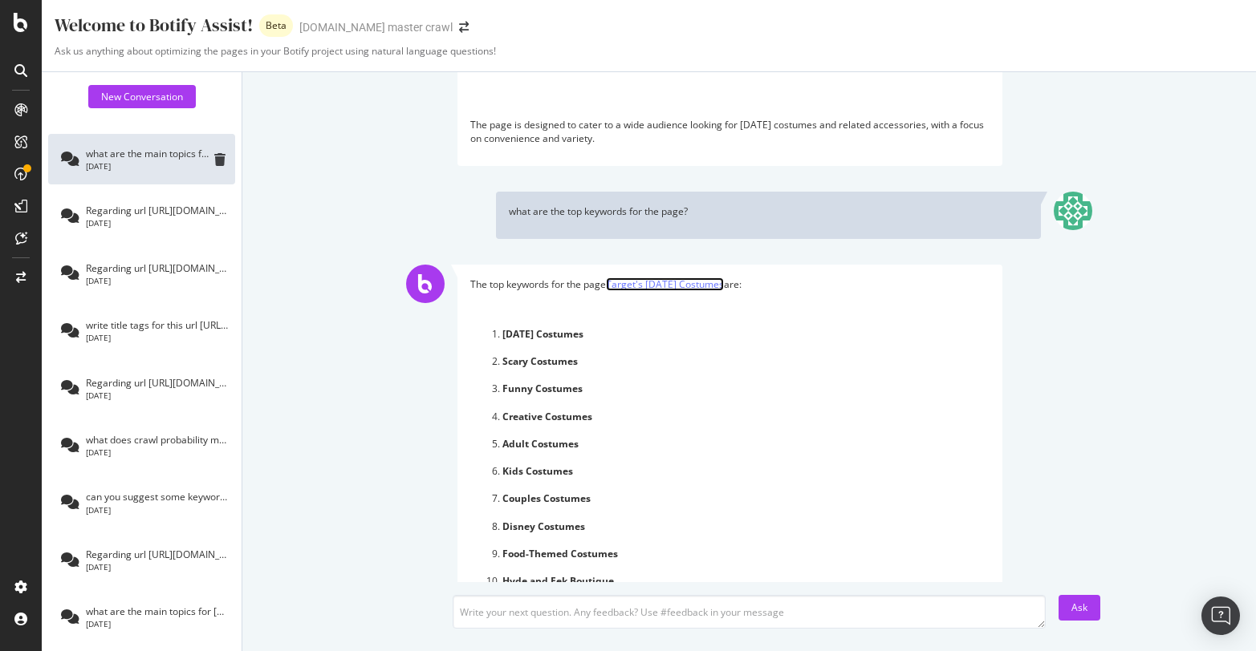
scroll to position [1342, 0]
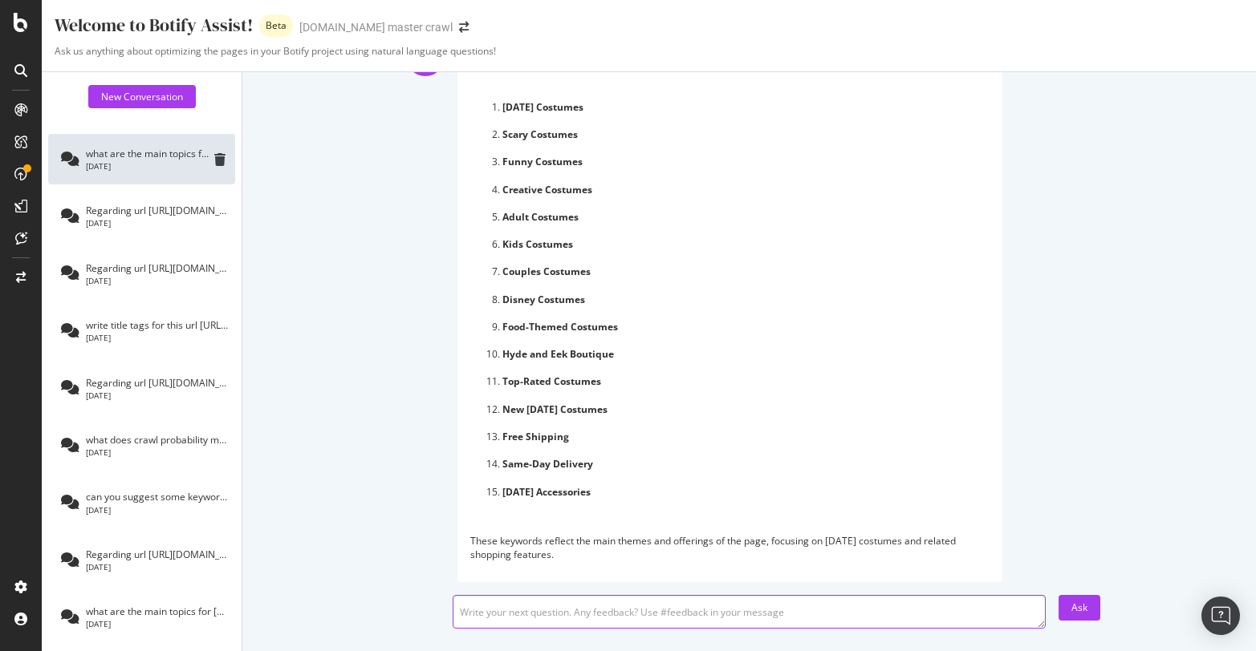
click at [581, 610] on textarea at bounding box center [749, 612] width 593 height 34
type textarea "what keywords have the most clicks"
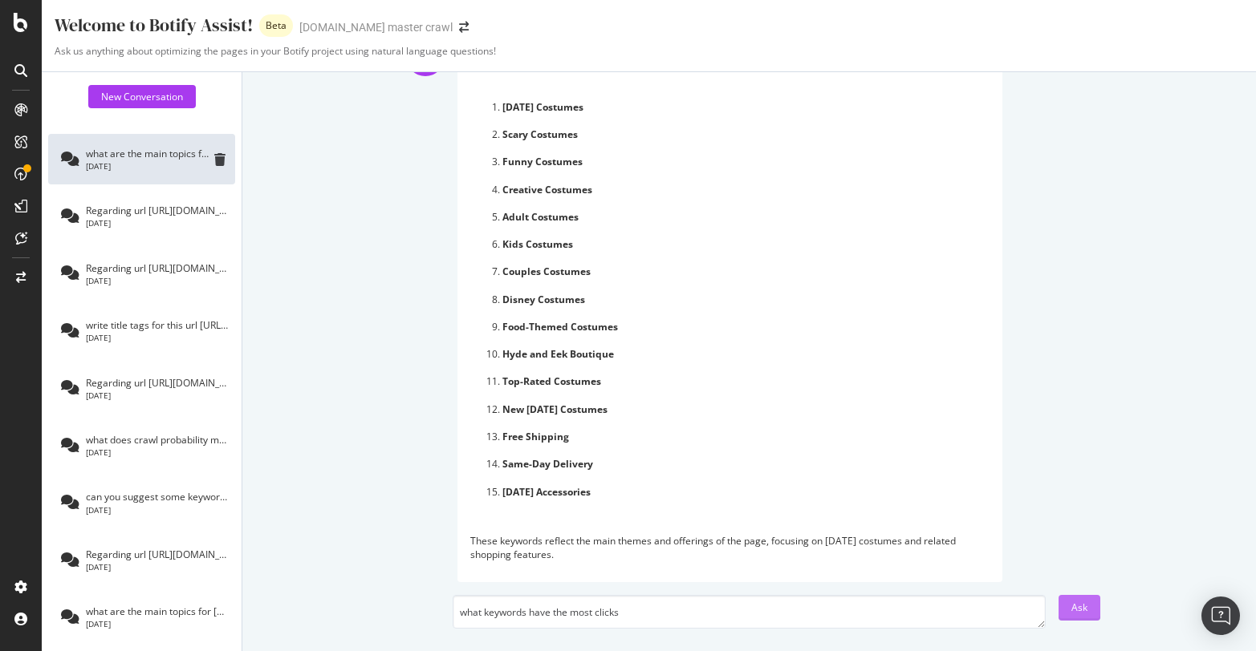
click at [1073, 607] on div "Ask" at bounding box center [1079, 608] width 16 height 14
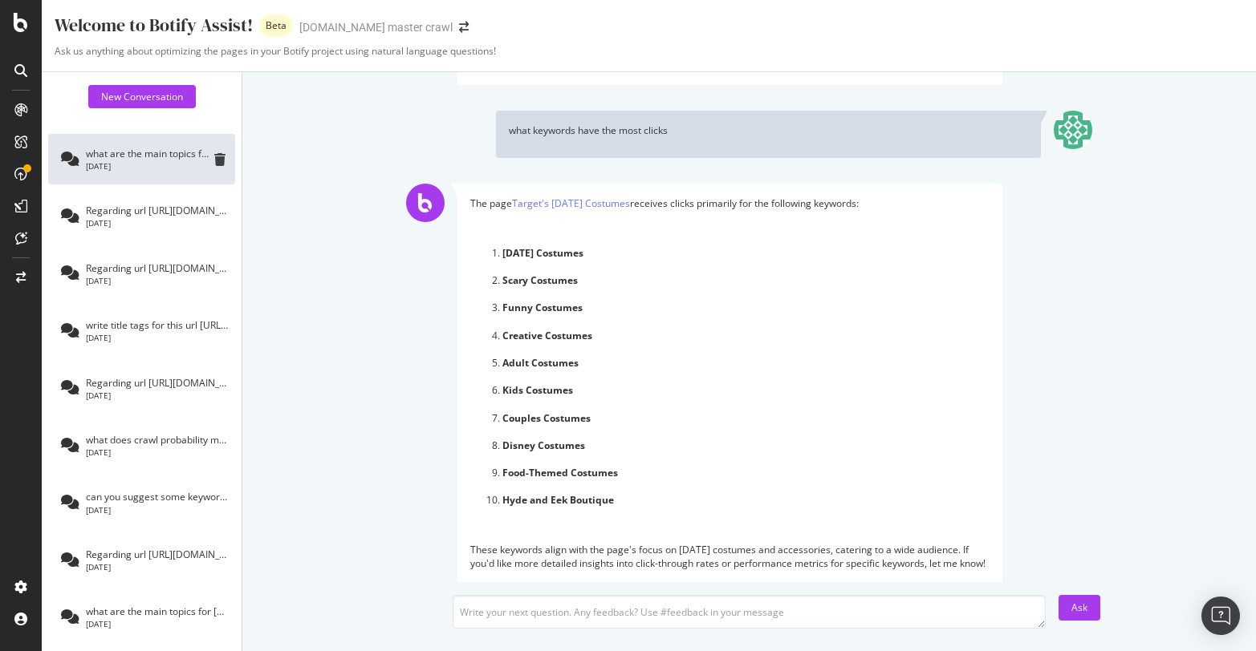
scroll to position [1849, 0]
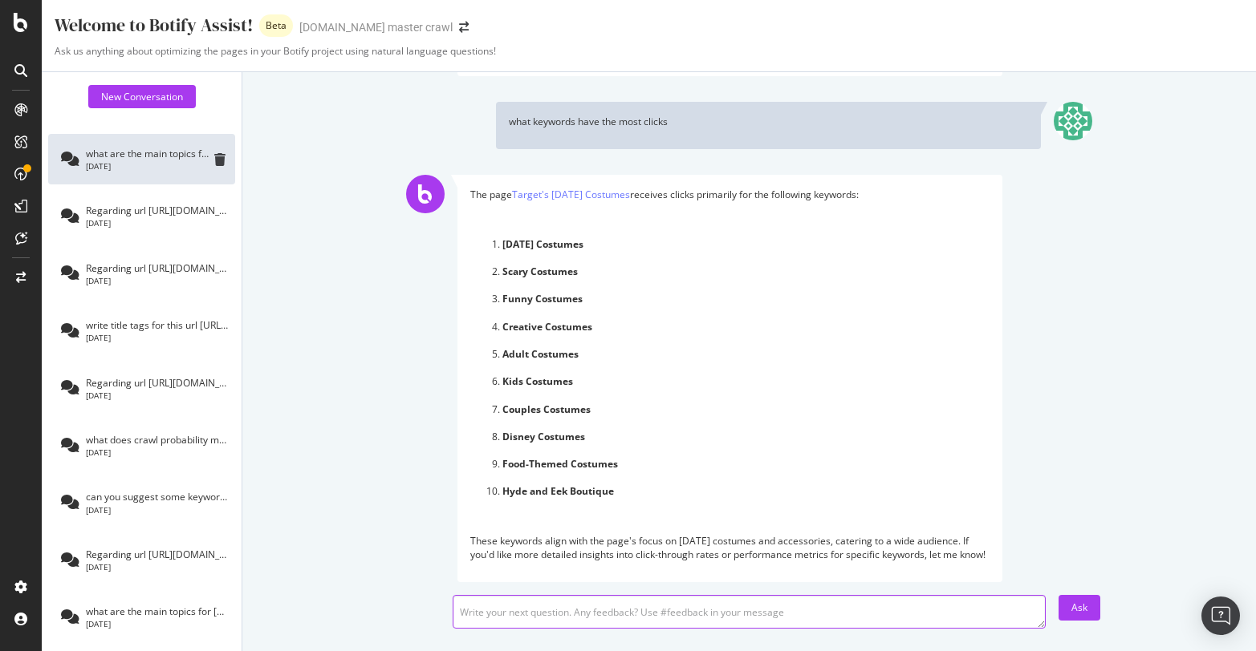
click at [731, 612] on textarea at bounding box center [749, 612] width 593 height 34
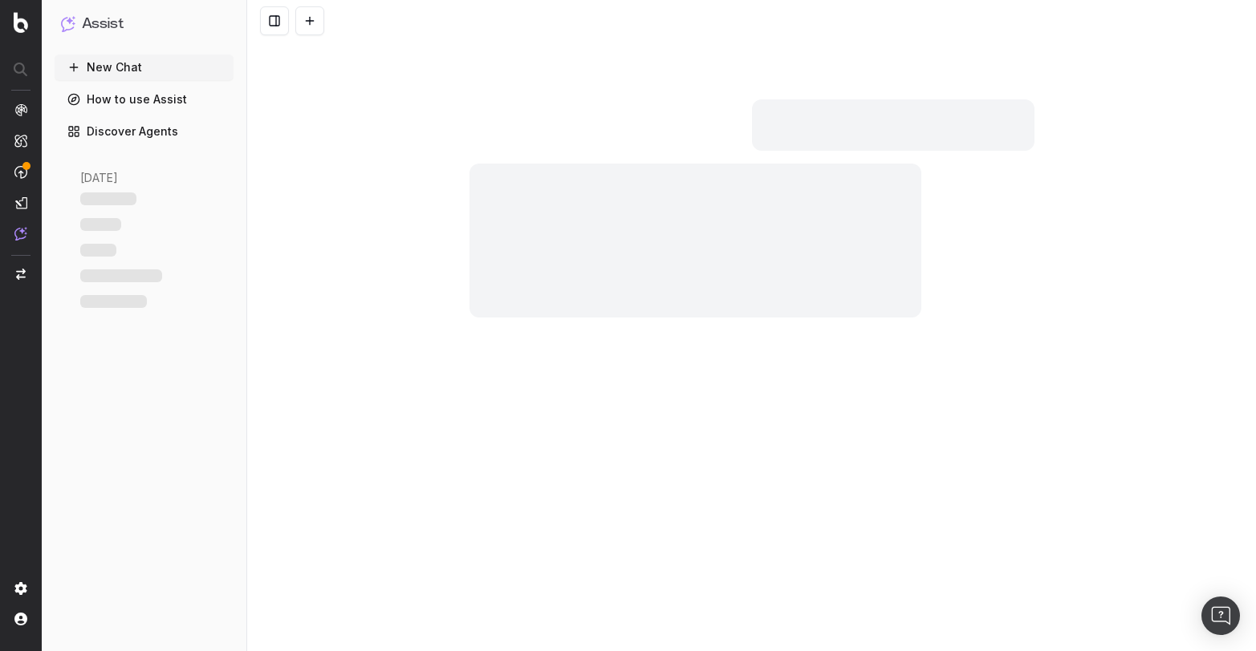
scroll to position [5424, 0]
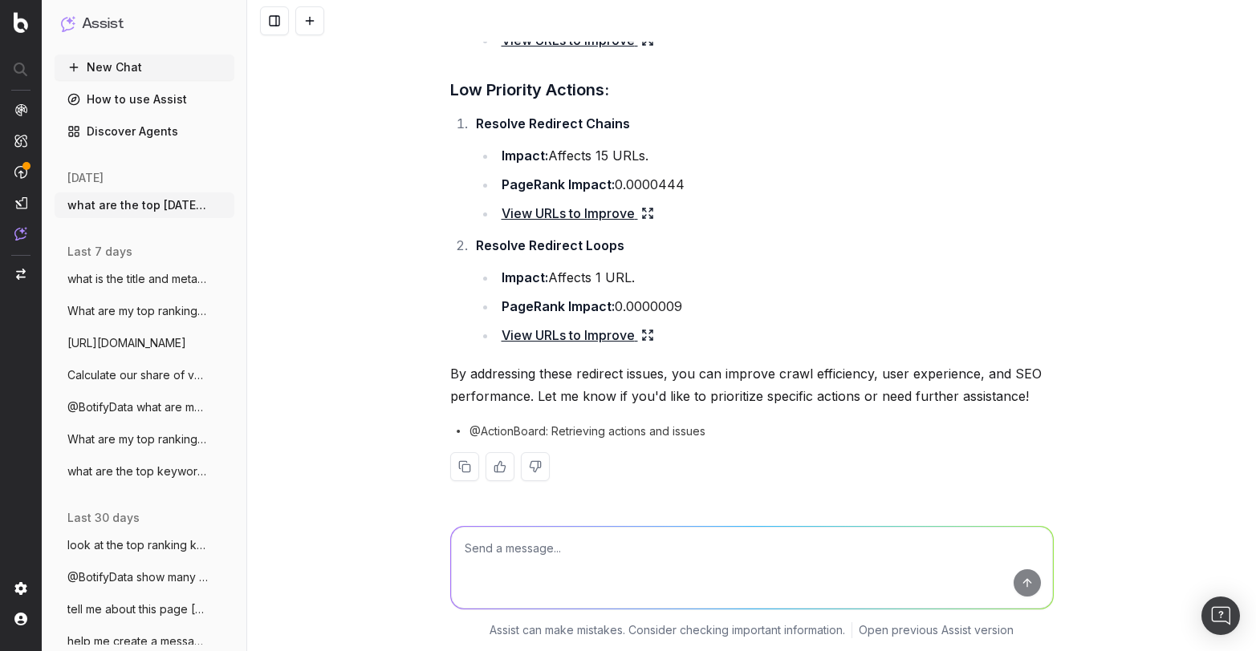
click at [573, 333] on link "View URLs to Improve" at bounding box center [577, 335] width 152 height 22
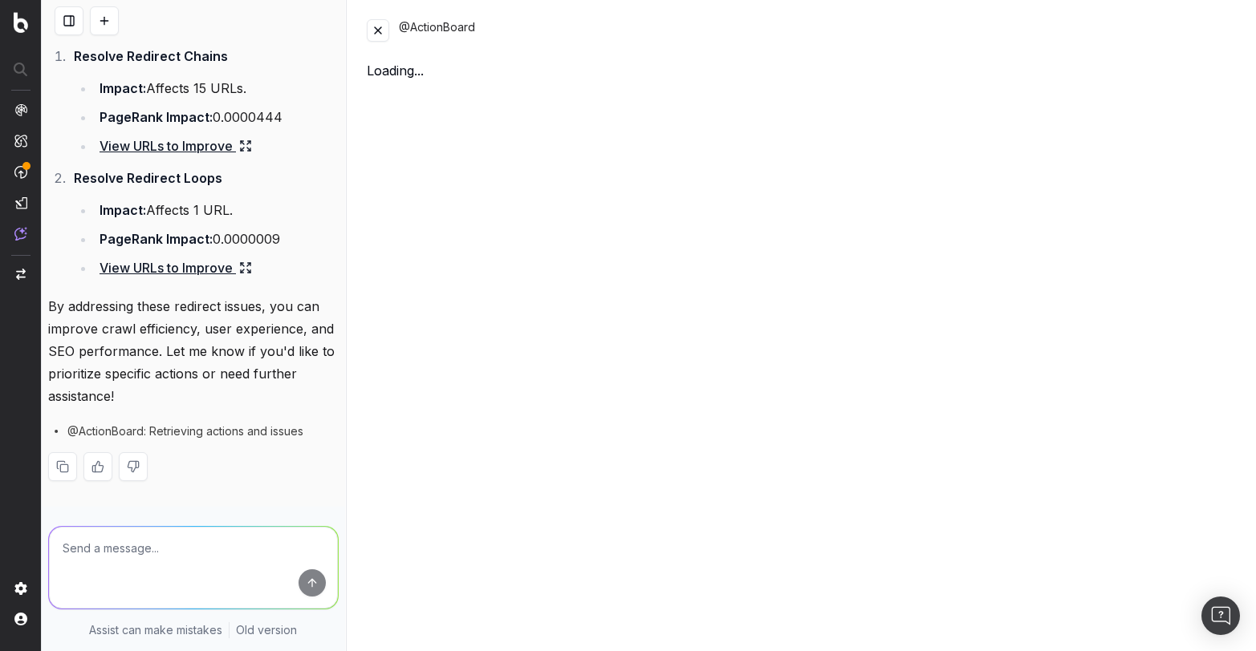
scroll to position [7397, 0]
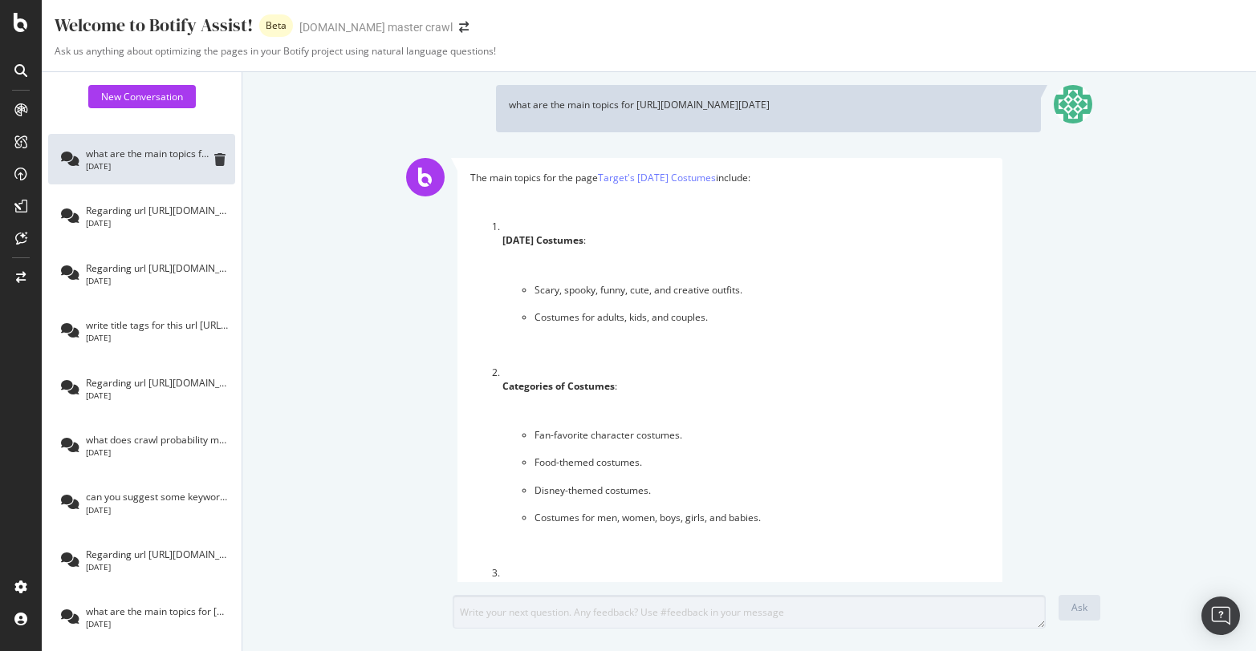
scroll to position [1849, 0]
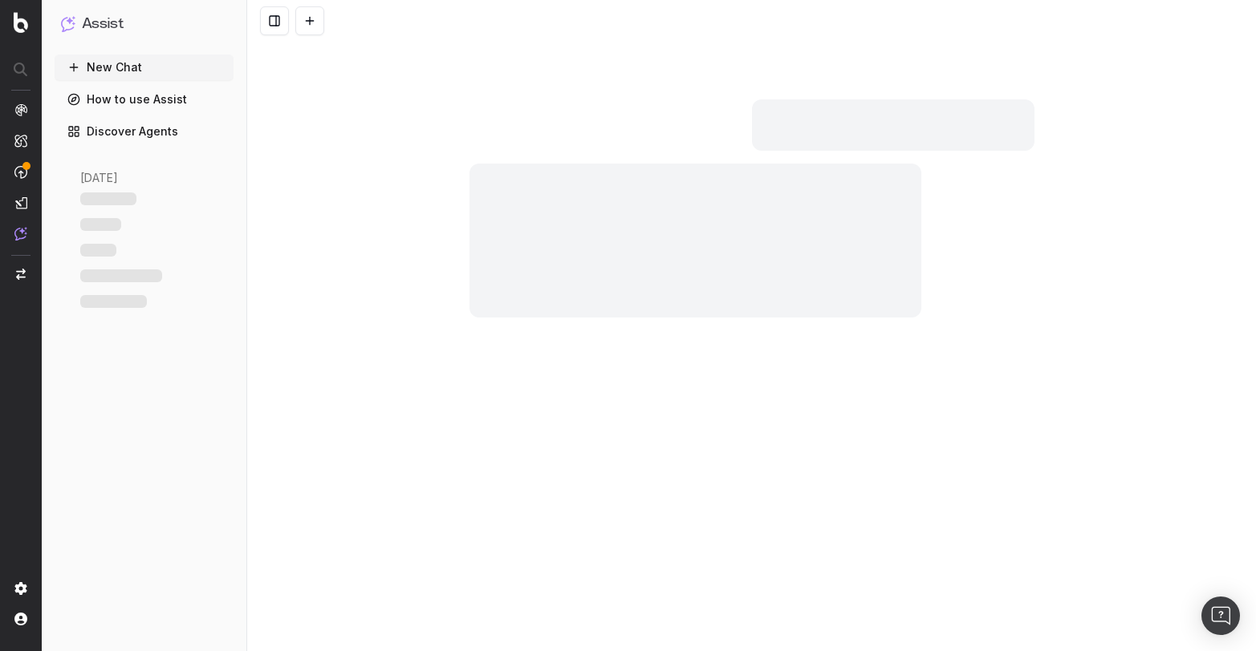
scroll to position [5424, 0]
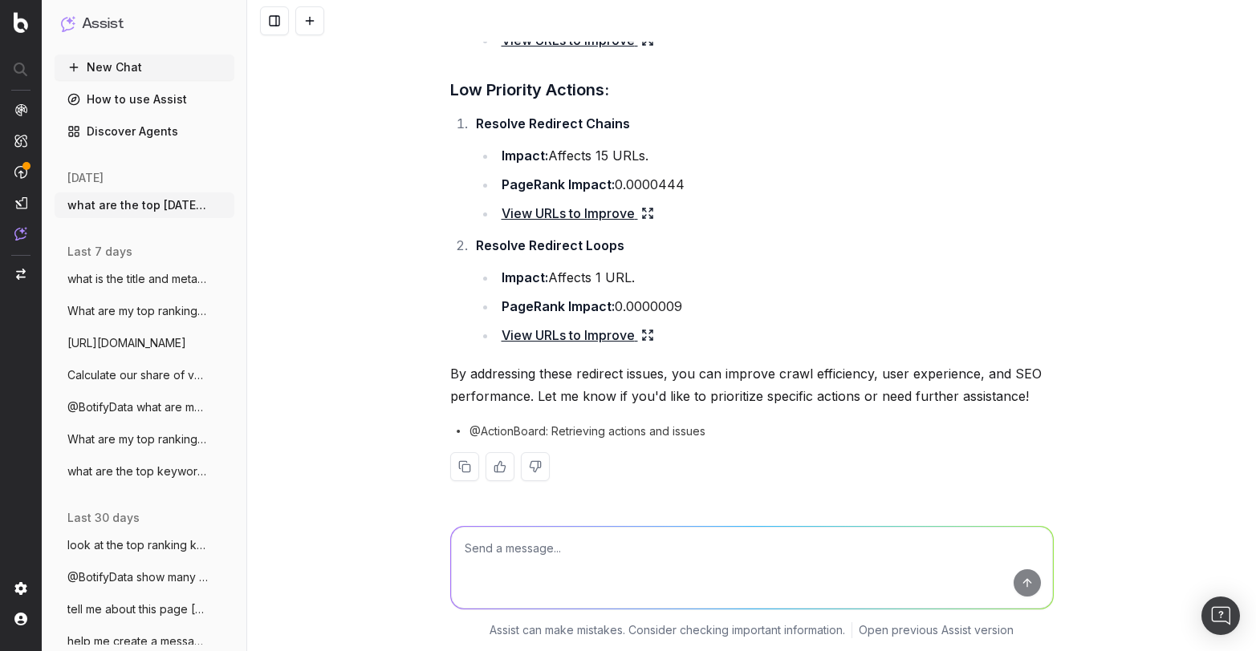
click at [548, 333] on link "View URLs to Improve" at bounding box center [577, 335] width 152 height 22
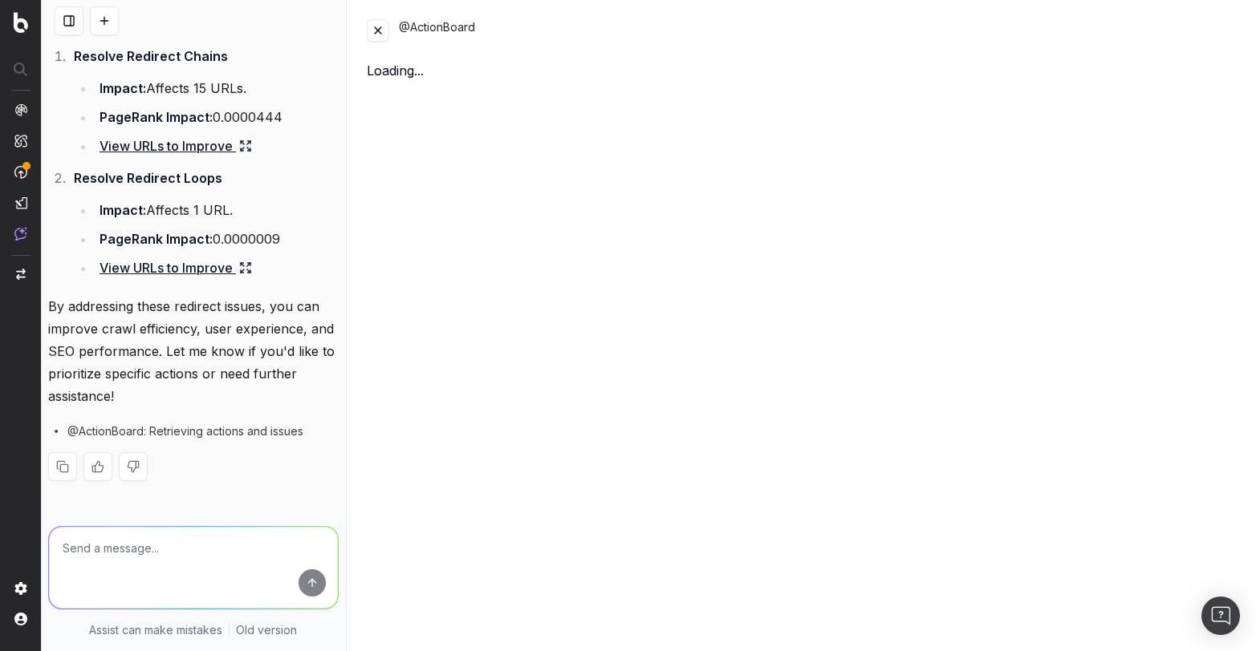
scroll to position [7330, 0]
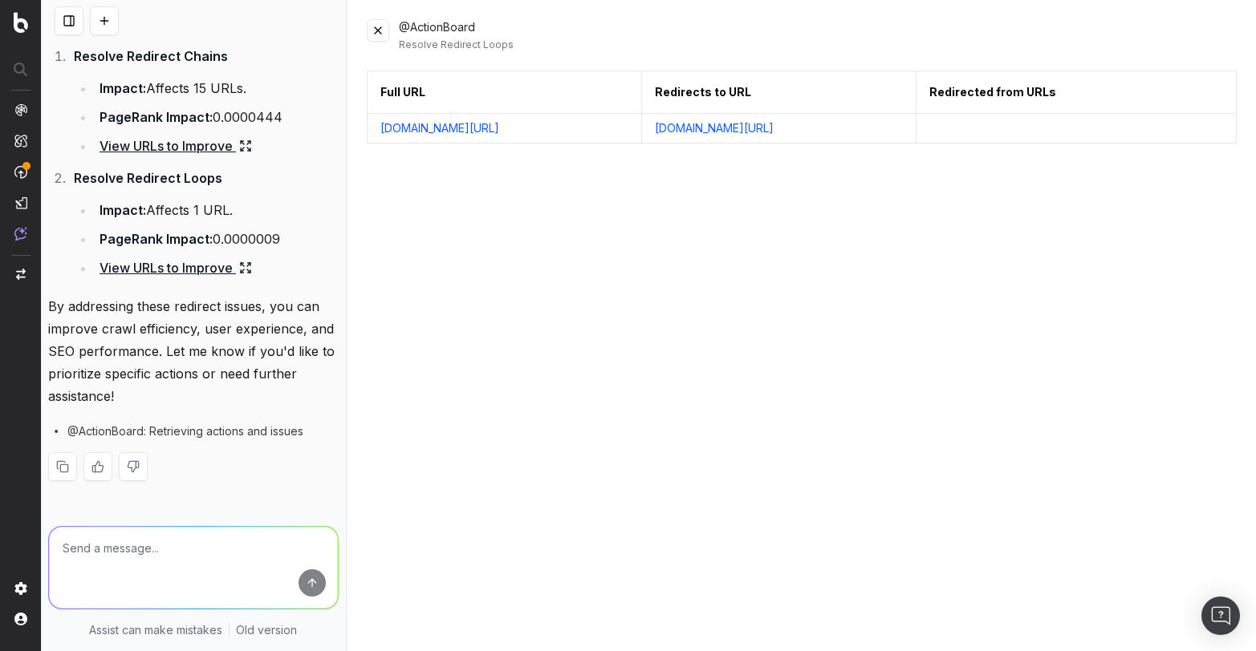
click at [773, 132] on link "[DOMAIN_NAME][URL]" at bounding box center [714, 128] width 119 height 14
click at [499, 135] on link "[DOMAIN_NAME][URL]" at bounding box center [439, 128] width 119 height 16
click at [1228, 88] on button at bounding box center [1221, 92] width 29 height 29
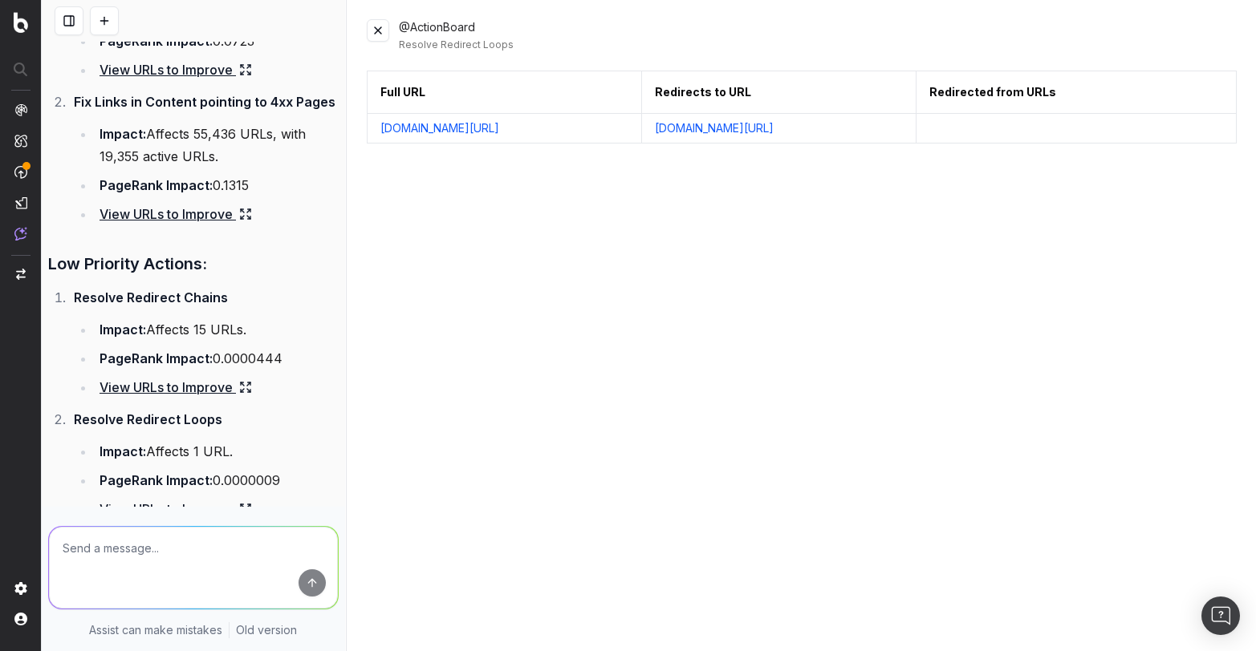
scroll to position [7033, 0]
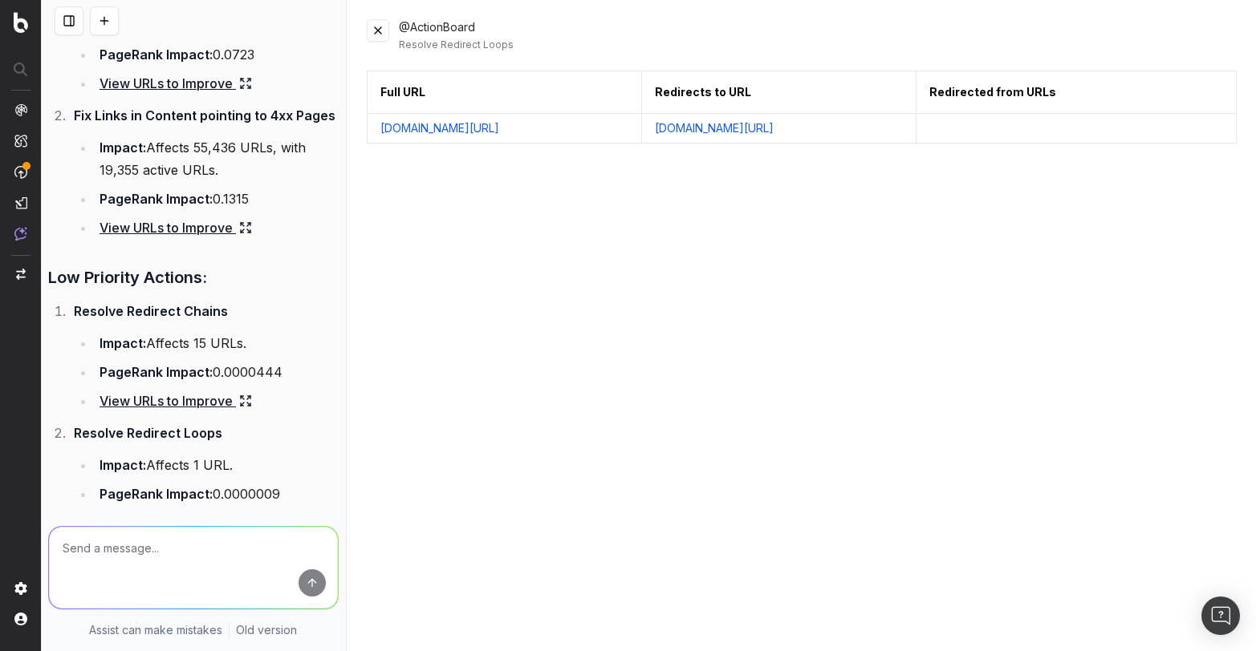
click at [201, 95] on link "View URLs to Improve" at bounding box center [175, 83] width 152 height 22
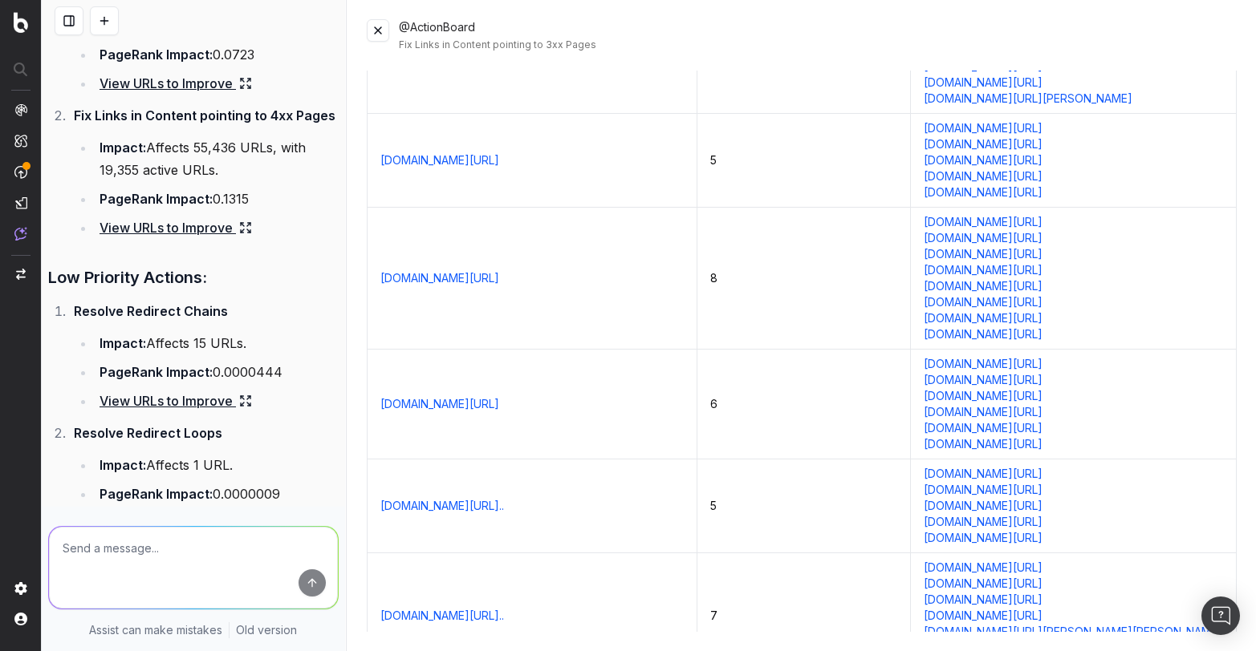
scroll to position [214, 0]
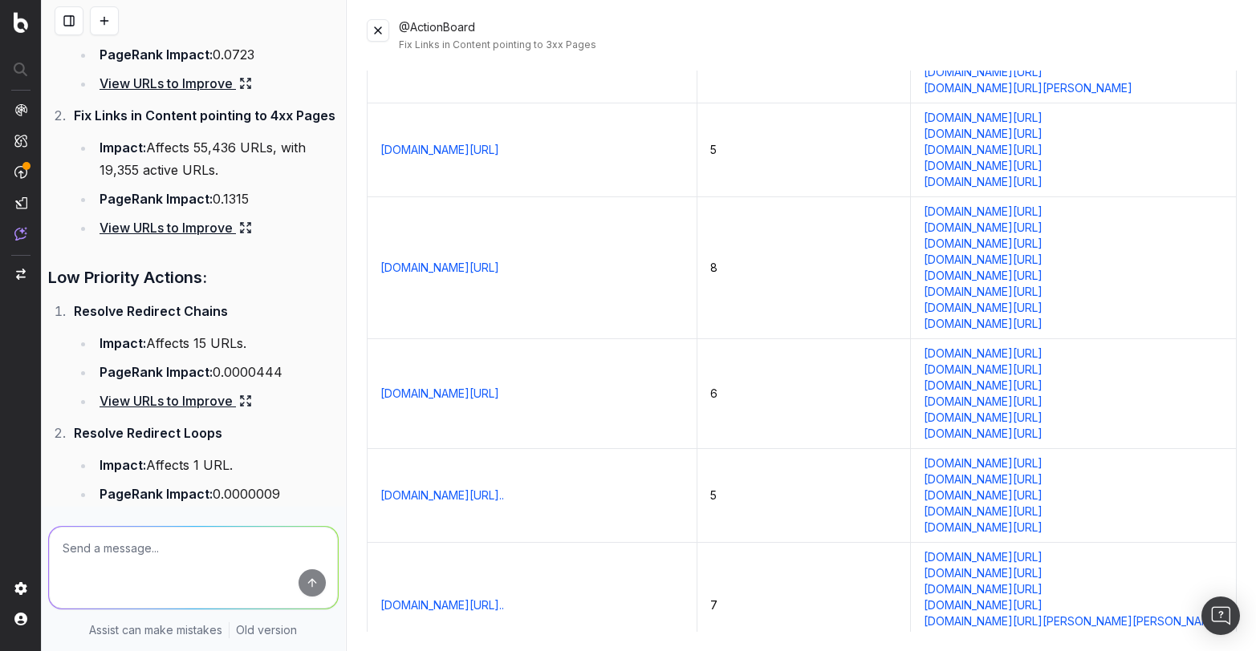
click at [923, 316] on link "[DOMAIN_NAME][URL]" at bounding box center [982, 308] width 119 height 16
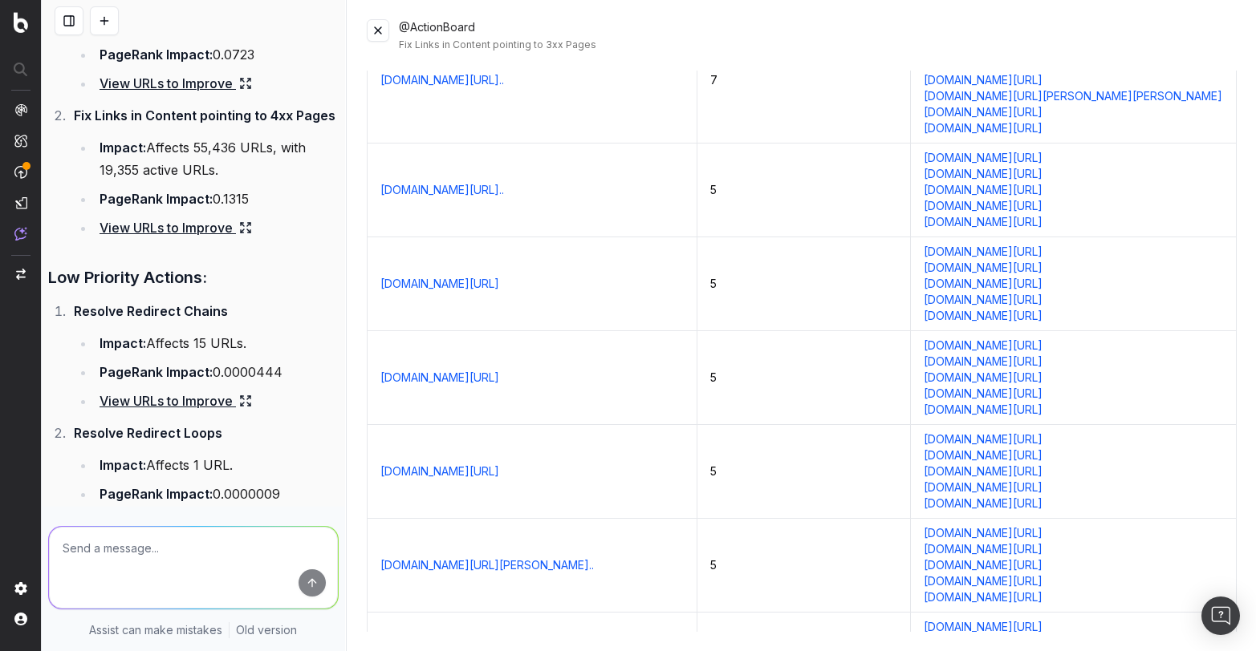
scroll to position [746, 0]
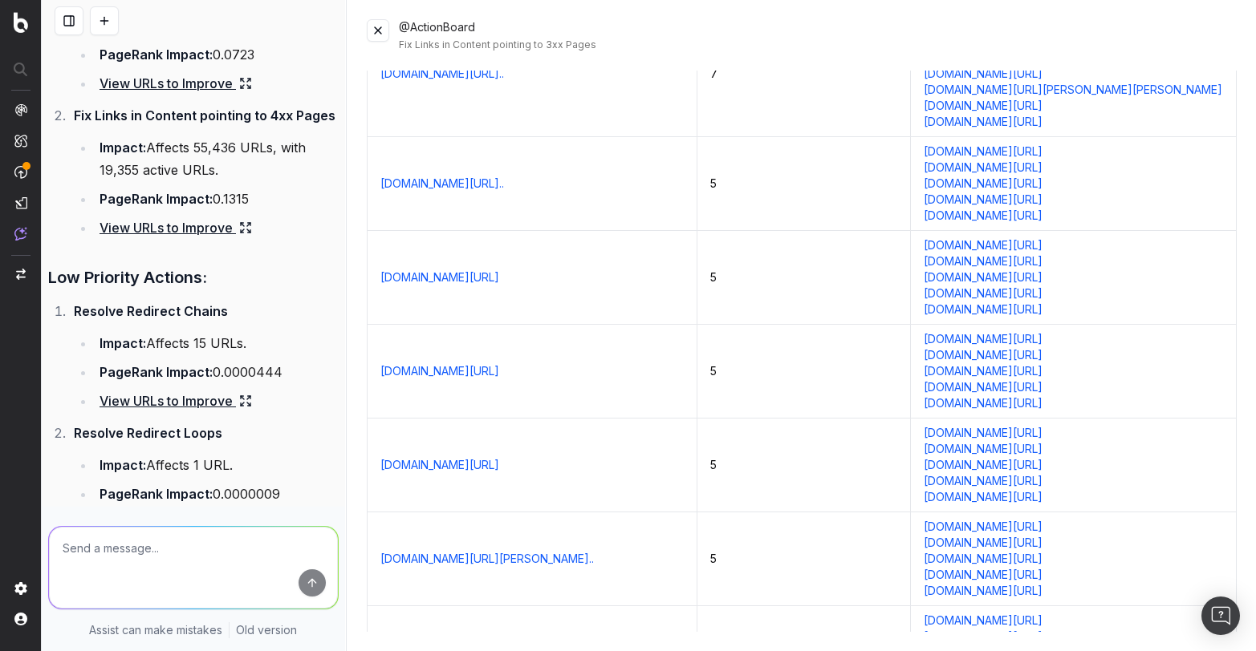
click at [459, 286] on link "[DOMAIN_NAME][URL]" at bounding box center [439, 278] width 119 height 16
